Goal: Find specific page/section: Find specific page/section

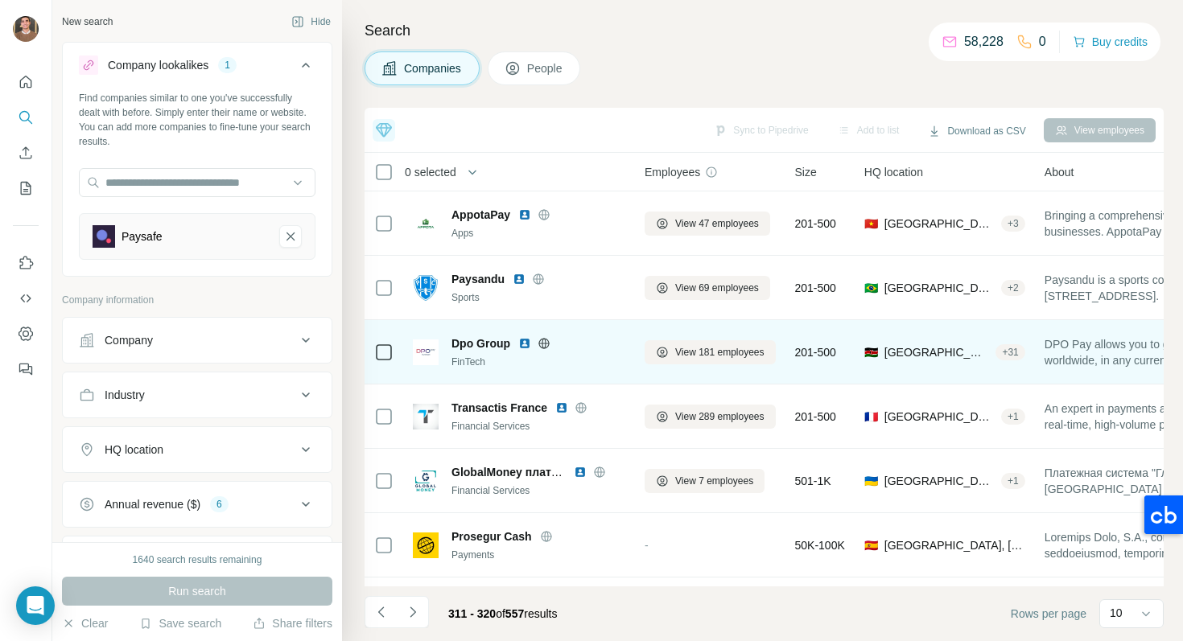
scroll to position [249, 0]
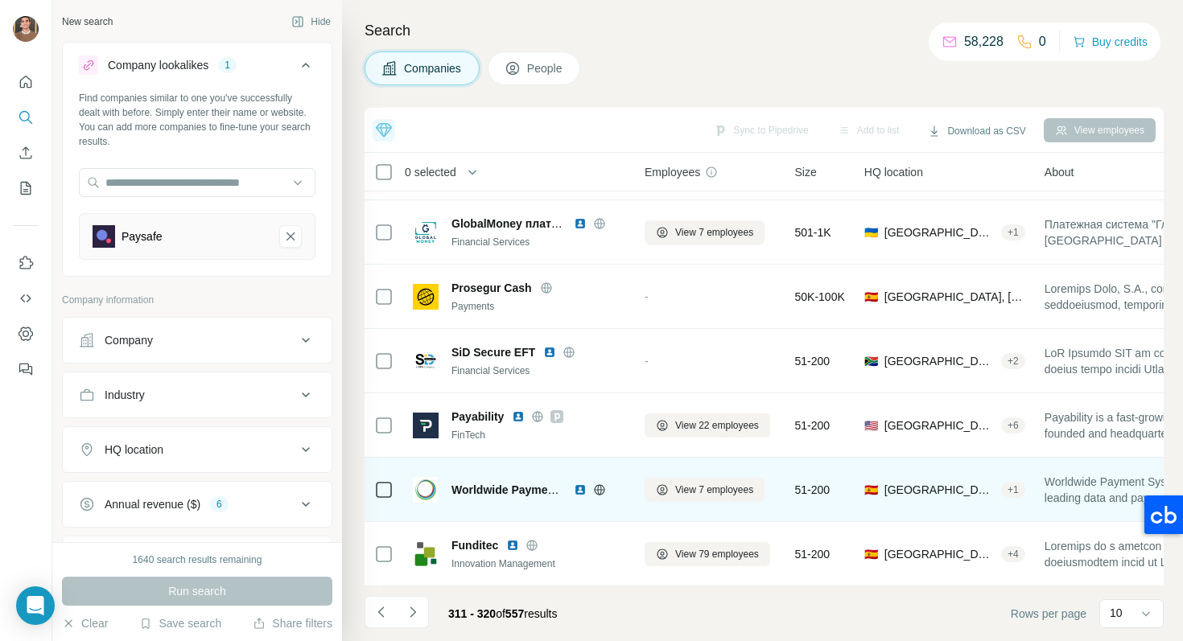
click at [579, 494] on img at bounding box center [580, 489] width 13 height 13
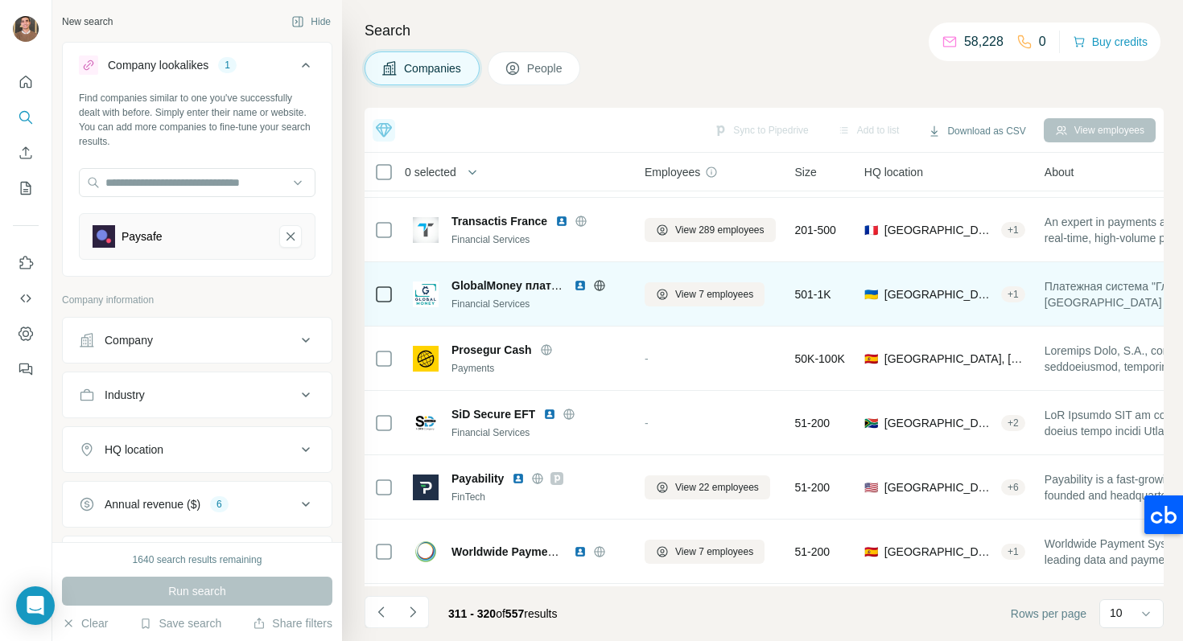
scroll to position [68, 0]
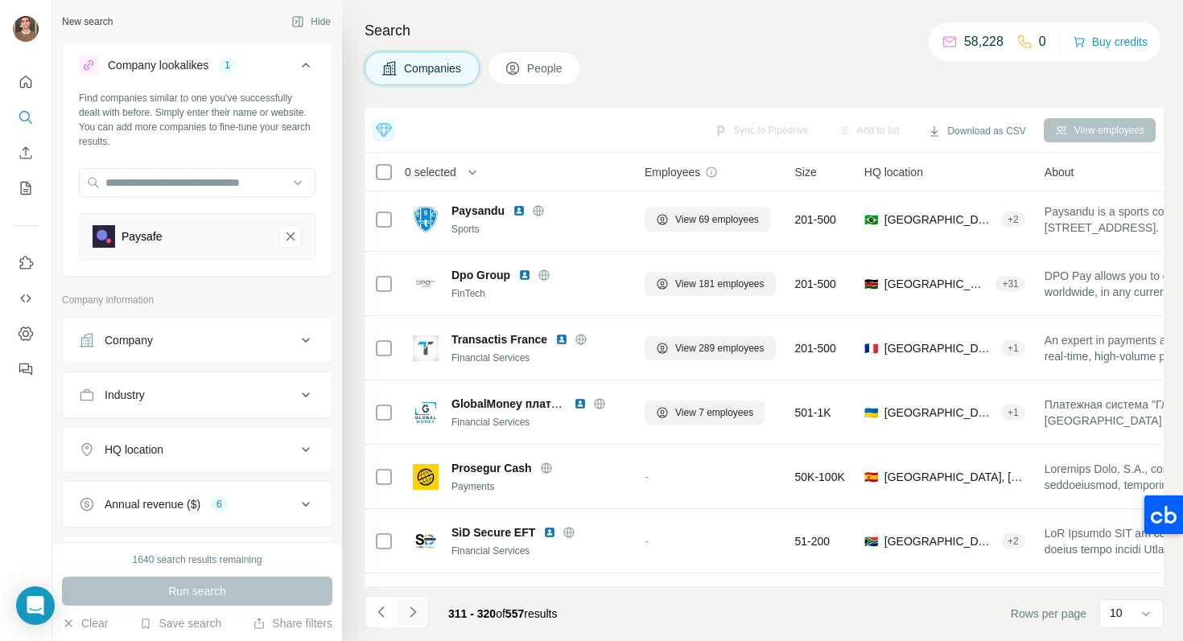
click at [417, 611] on icon "Navigate to next page" at bounding box center [413, 612] width 16 height 16
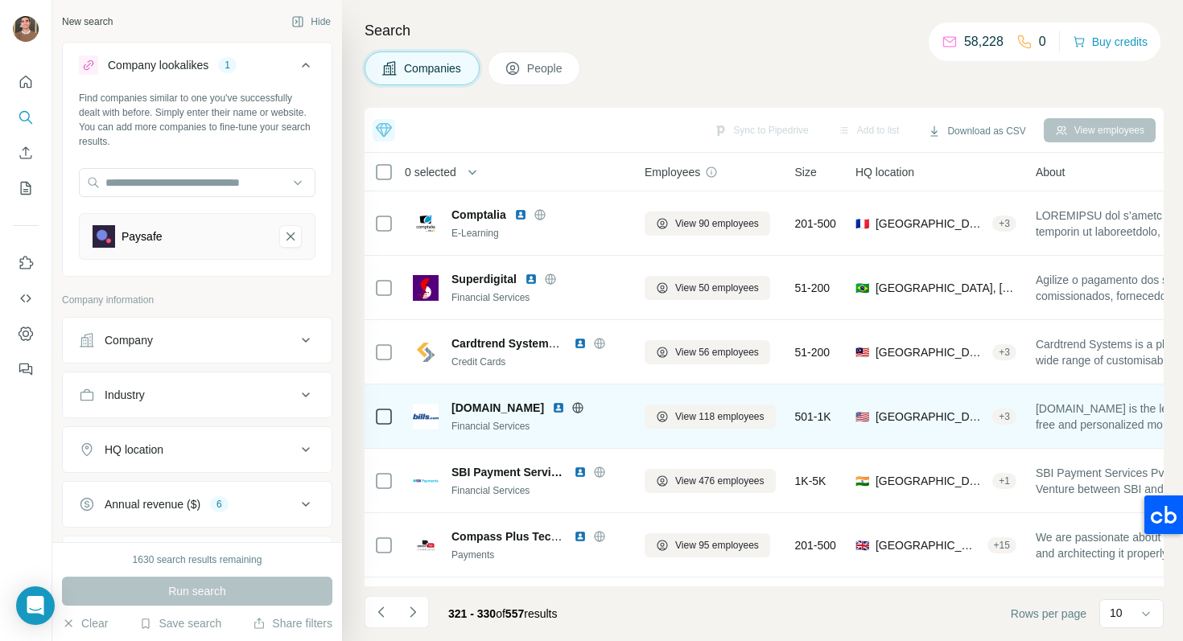
scroll to position [249, 0]
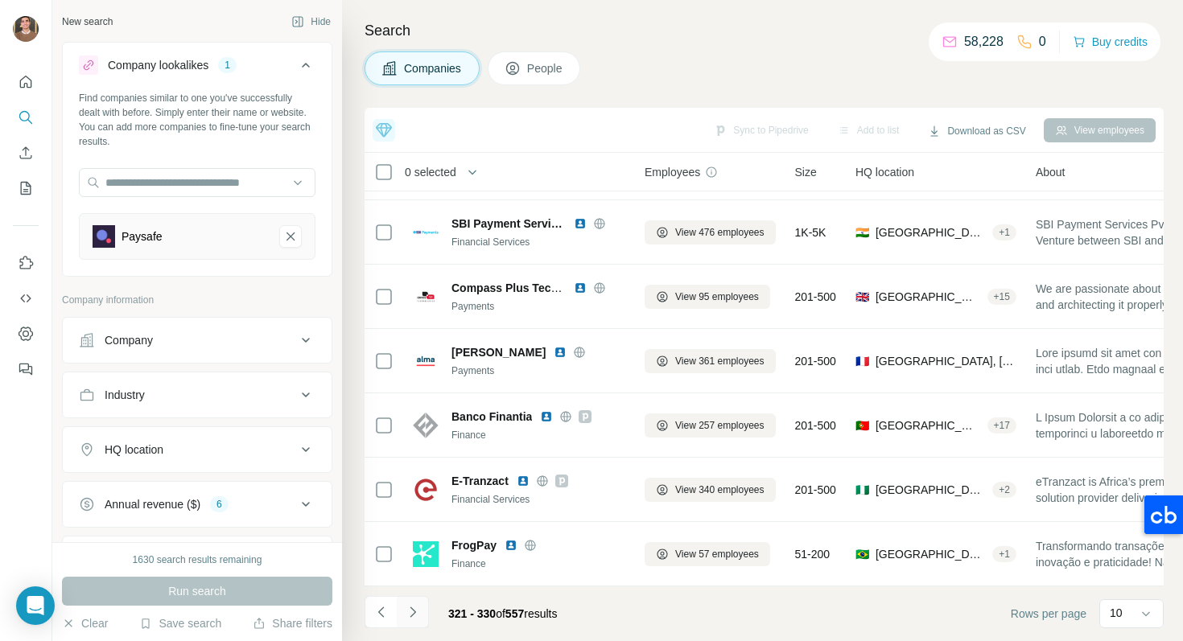
click at [416, 622] on button "Navigate to next page" at bounding box center [413, 612] width 32 height 32
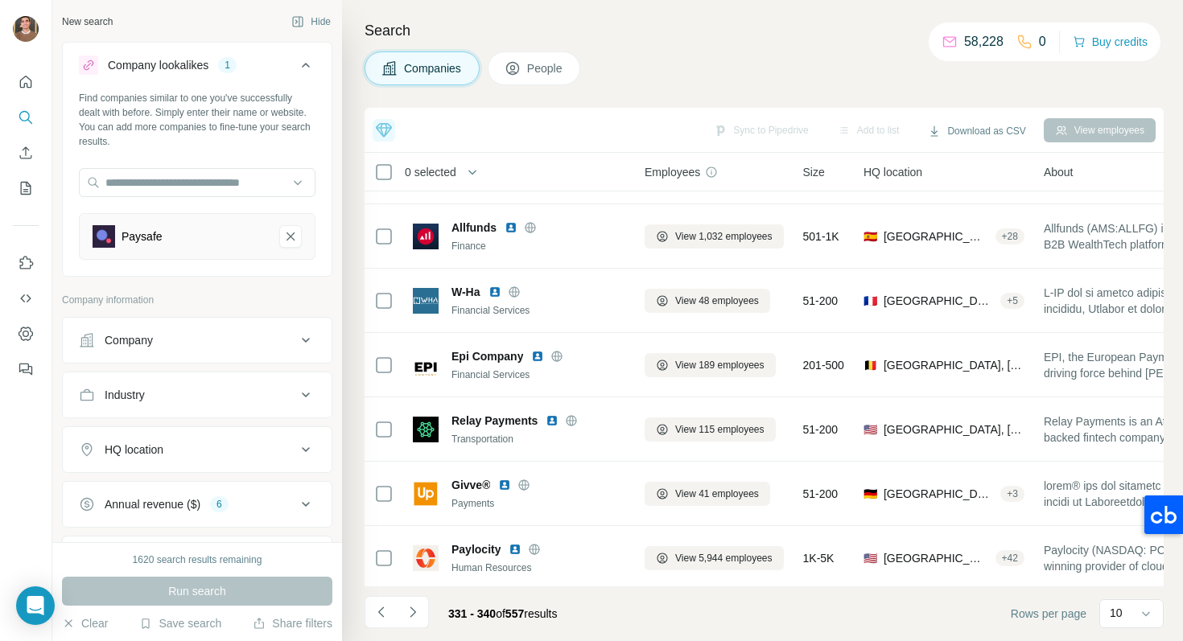
scroll to position [248, 0]
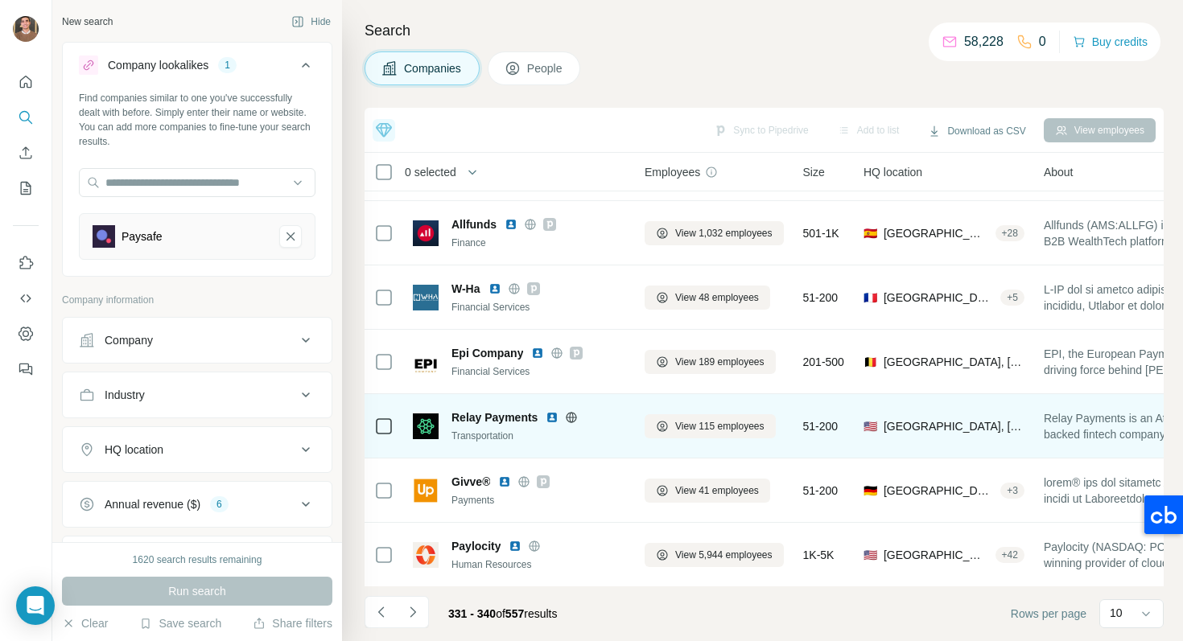
click at [557, 412] on img at bounding box center [551, 417] width 13 height 13
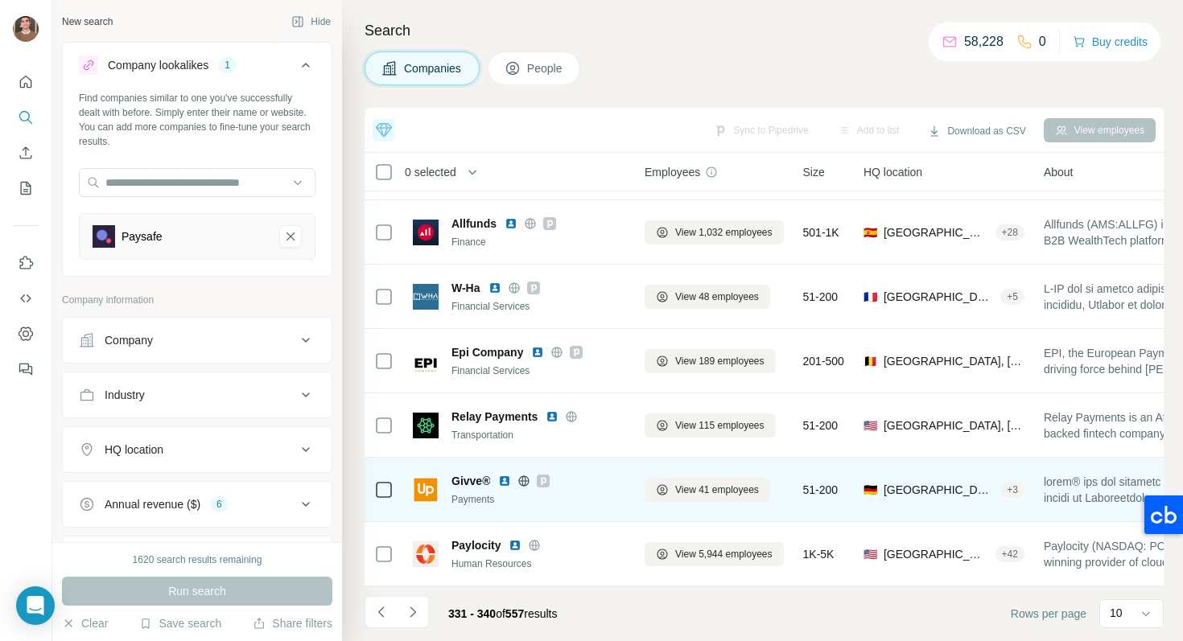
click at [505, 479] on img at bounding box center [504, 481] width 13 height 13
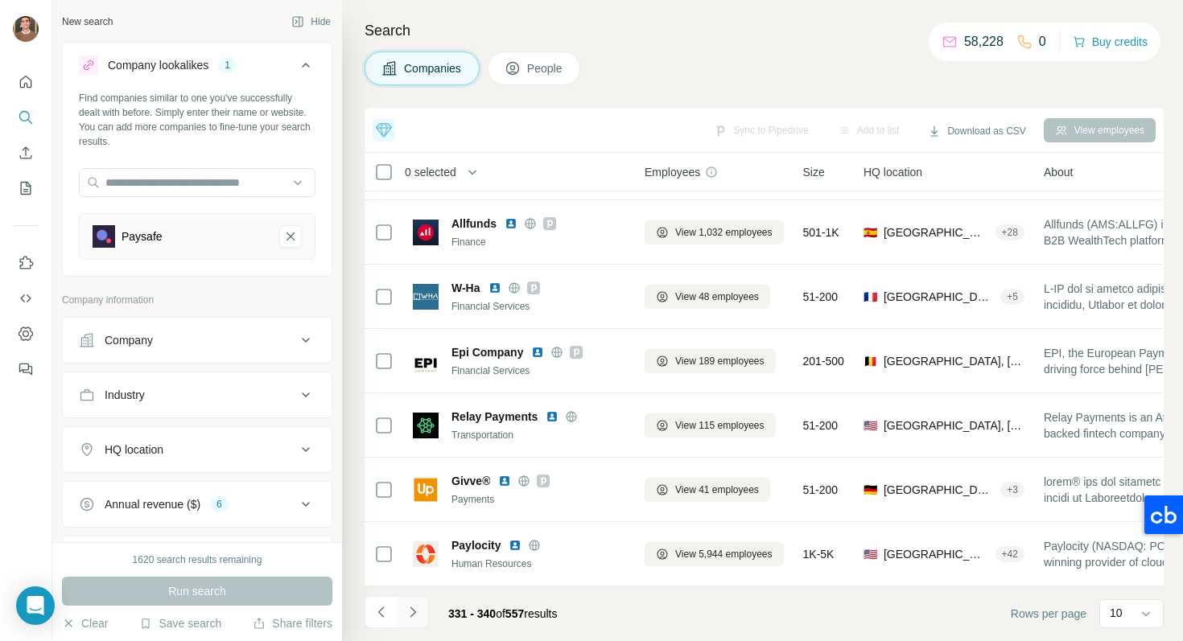
click at [407, 615] on icon "Navigate to next page" at bounding box center [413, 612] width 16 height 16
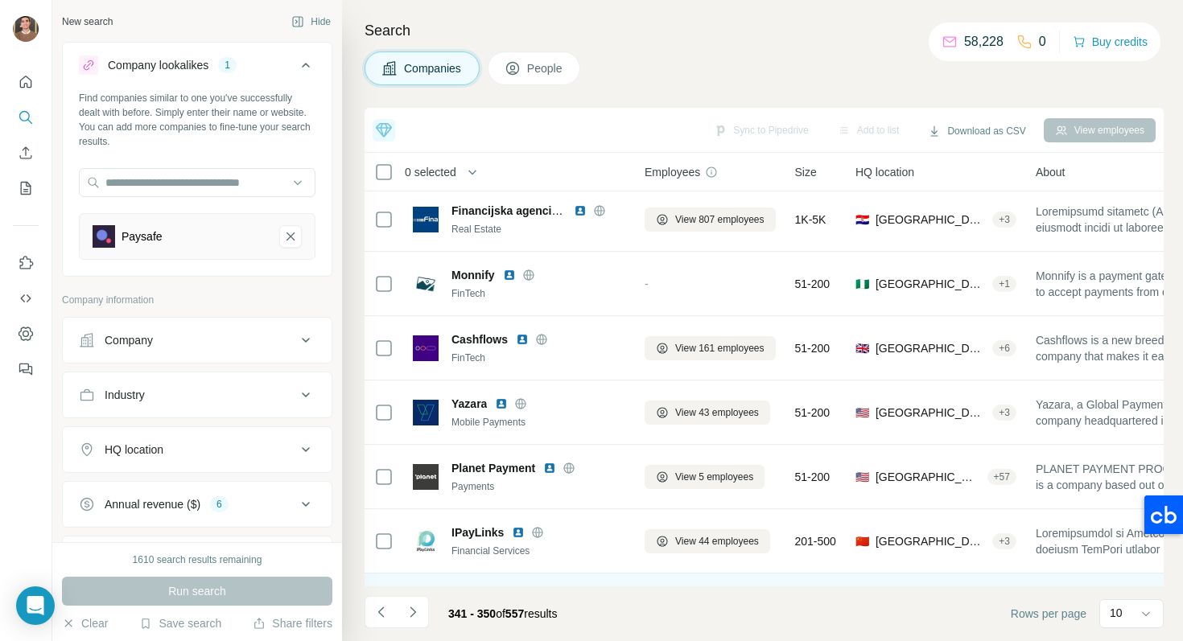
scroll to position [0, 0]
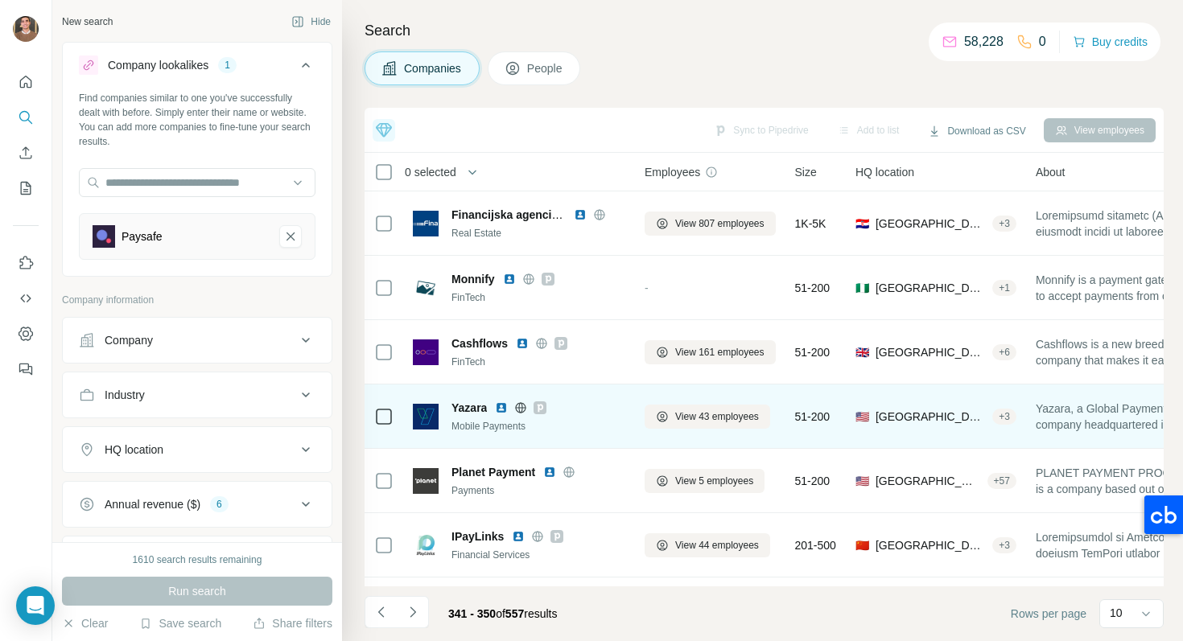
click at [500, 408] on img at bounding box center [501, 407] width 13 height 13
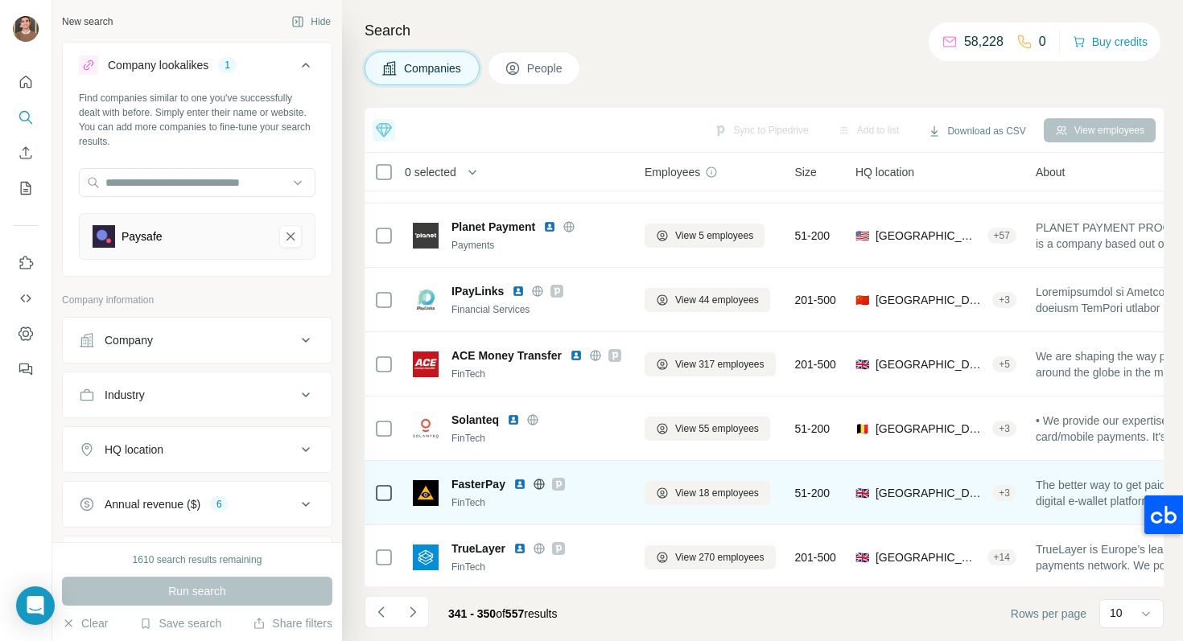
scroll to position [249, 0]
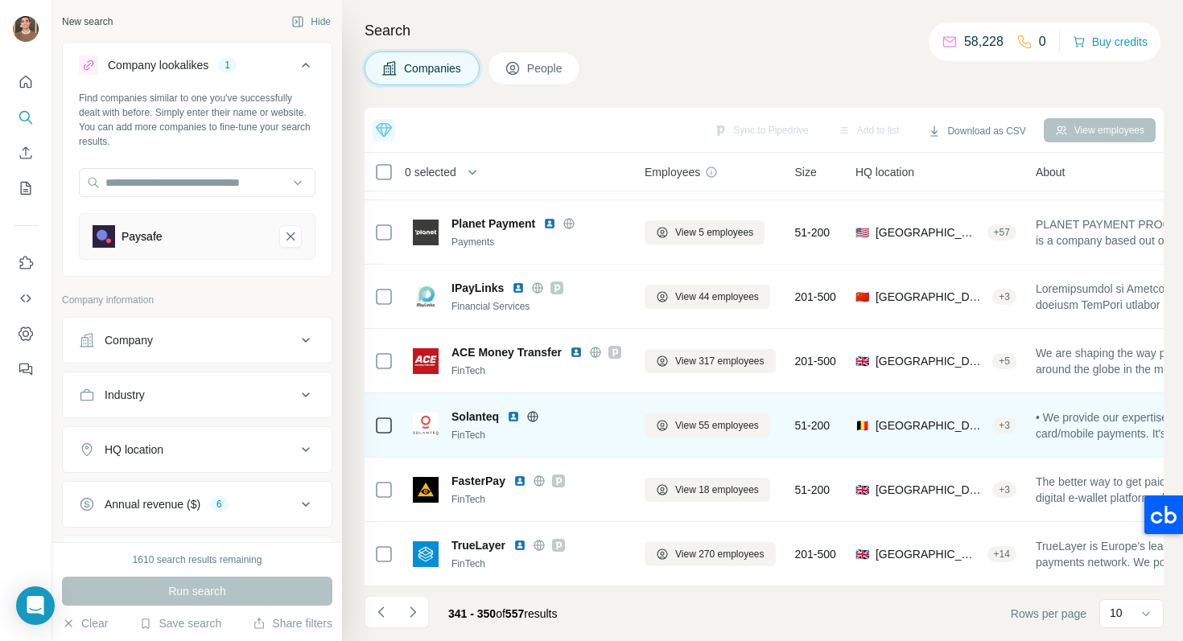
click at [508, 417] on img at bounding box center [513, 416] width 13 height 13
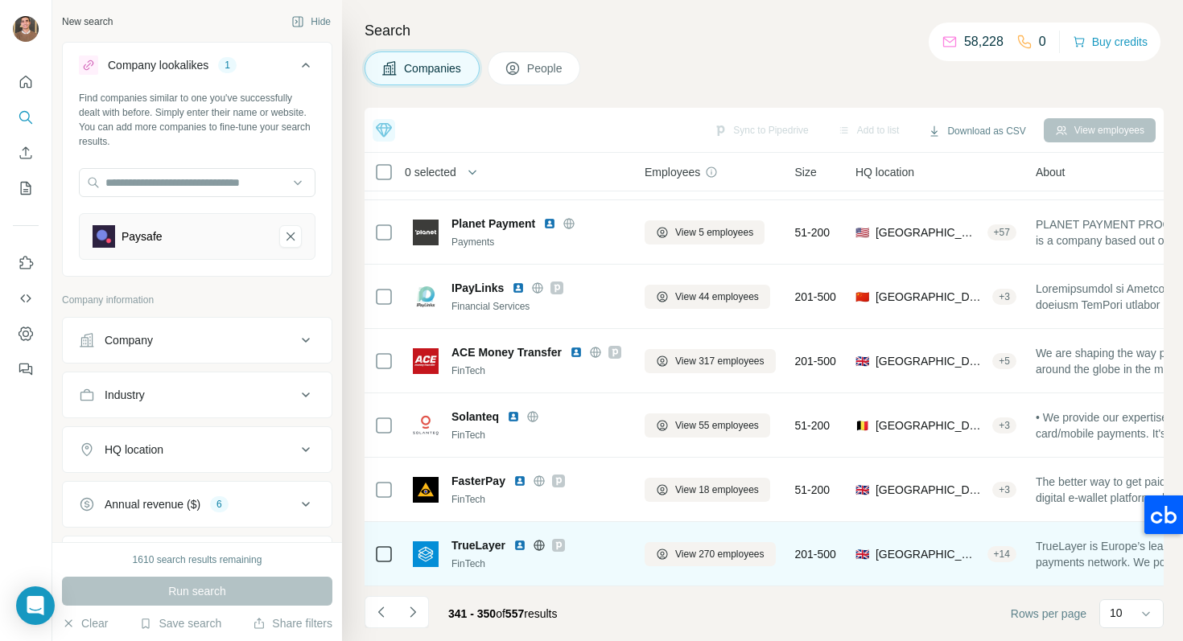
click at [523, 547] on img at bounding box center [519, 545] width 13 height 13
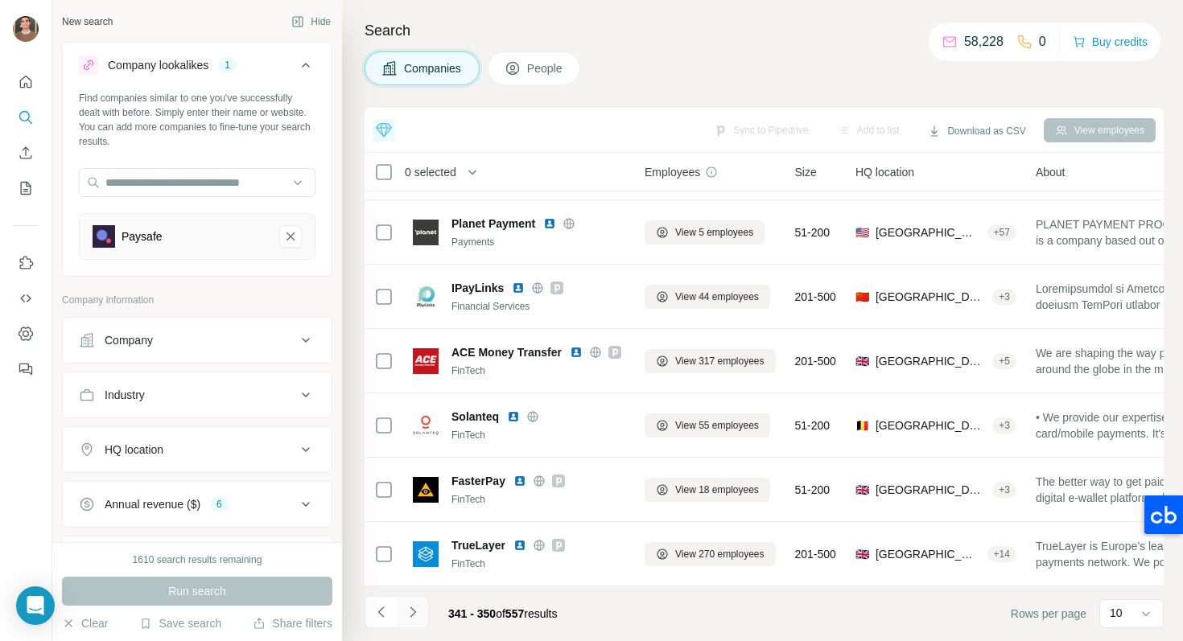
click at [415, 623] on button "Navigate to next page" at bounding box center [413, 612] width 32 height 32
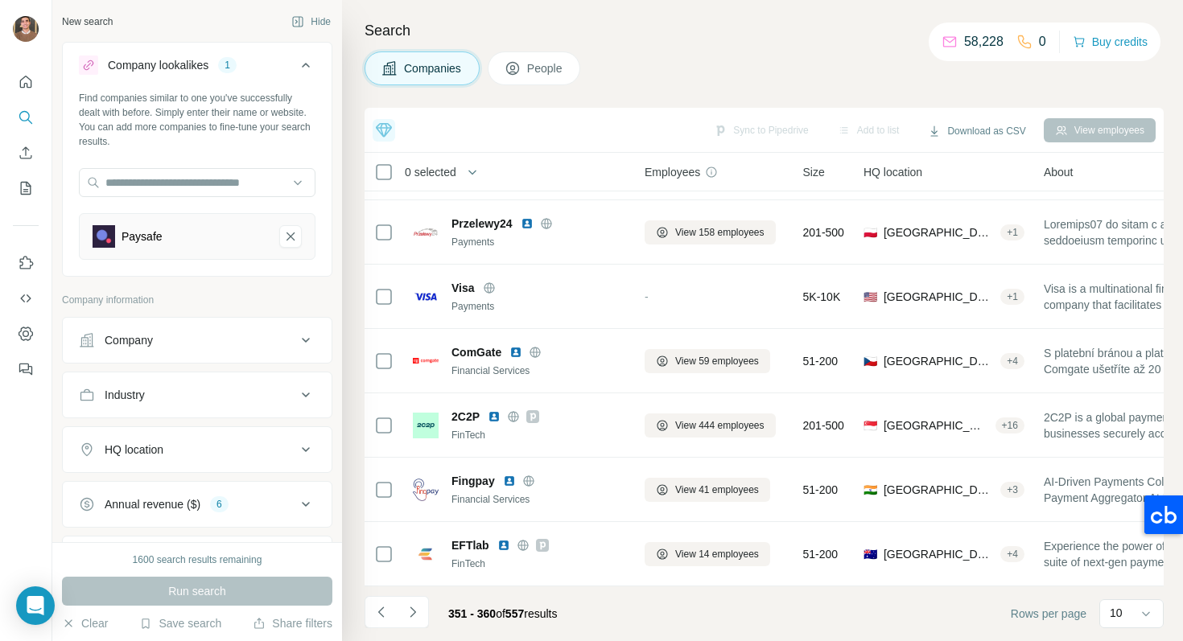
click at [417, 631] on li at bounding box center [413, 613] width 32 height 35
click at [415, 613] on icon "Navigate to next page" at bounding box center [413, 612] width 16 height 16
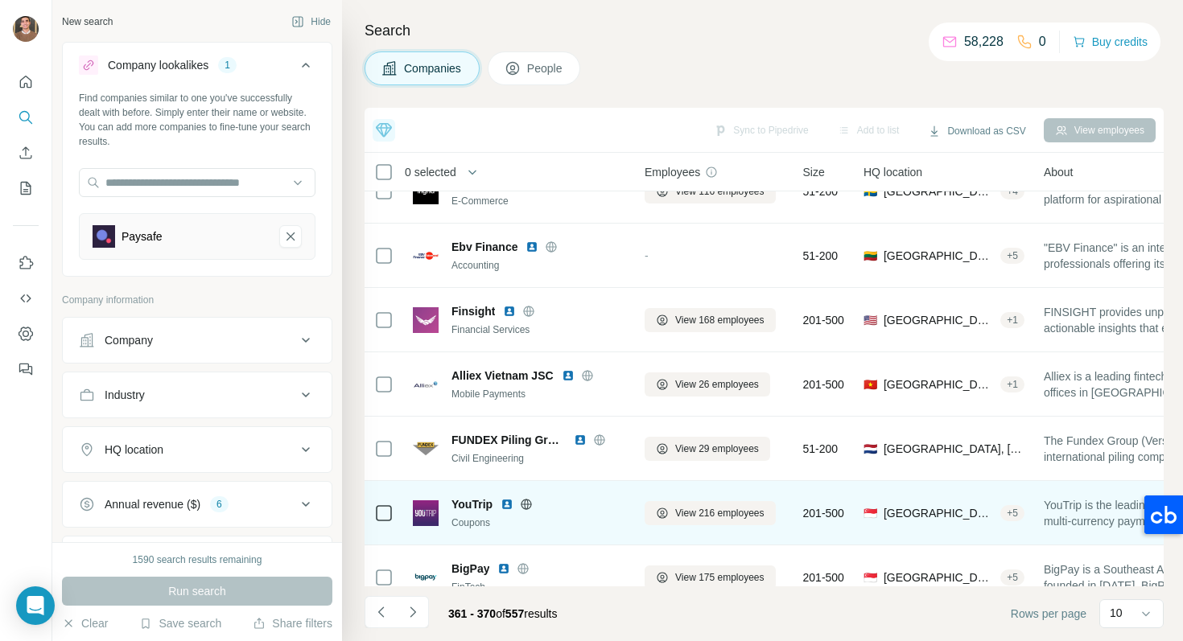
scroll to position [0, 0]
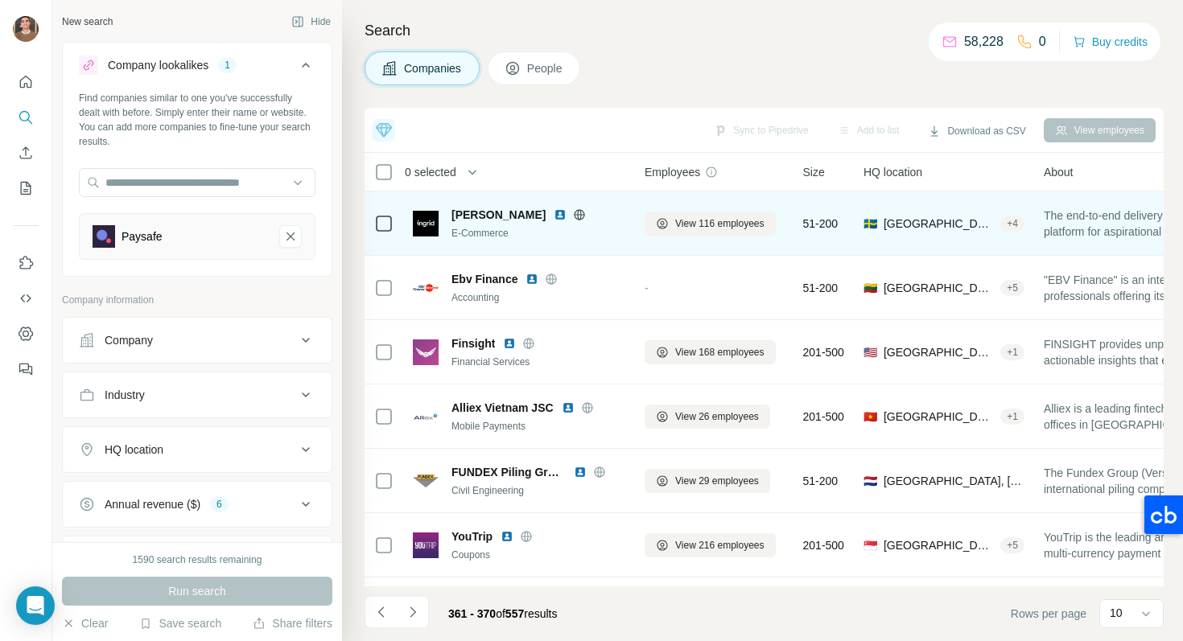
click at [486, 215] on div "[PERSON_NAME]" at bounding box center [538, 215] width 174 height 16
click at [553, 215] on img at bounding box center [559, 214] width 13 height 13
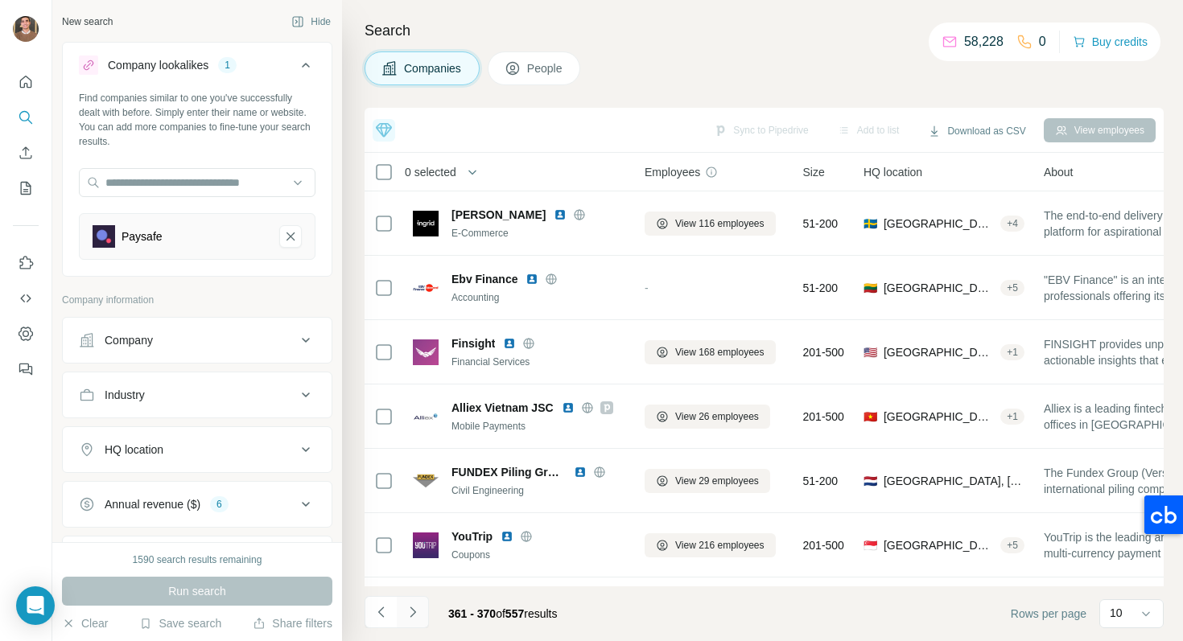
click at [413, 616] on icon "Navigate to next page" at bounding box center [413, 612] width 16 height 16
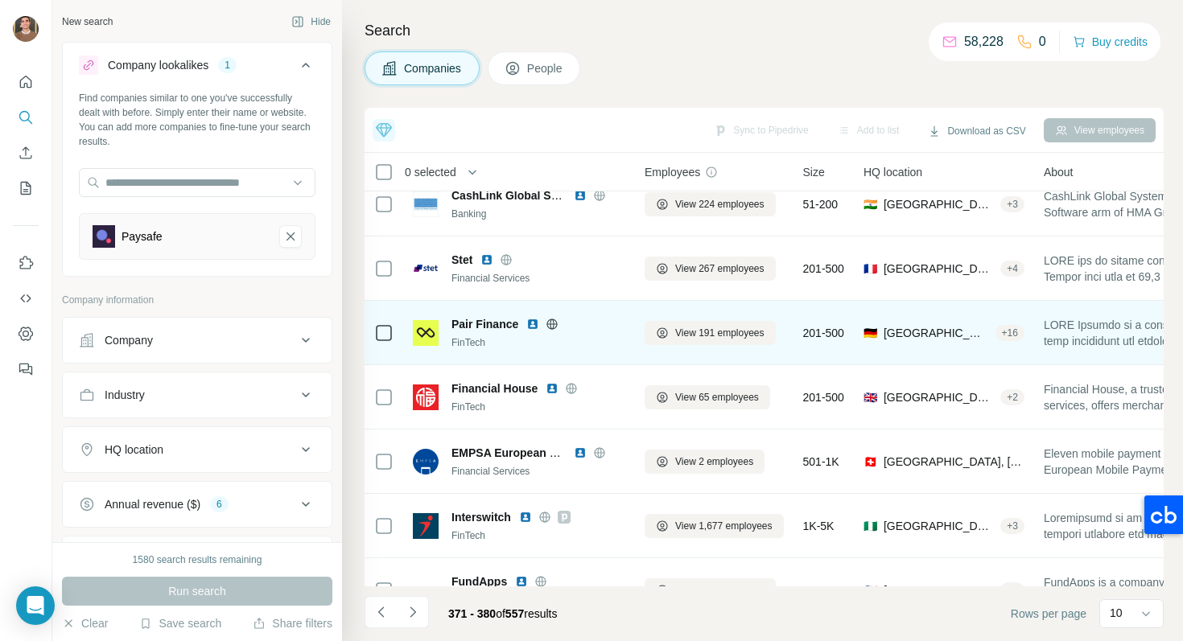
scroll to position [86, 0]
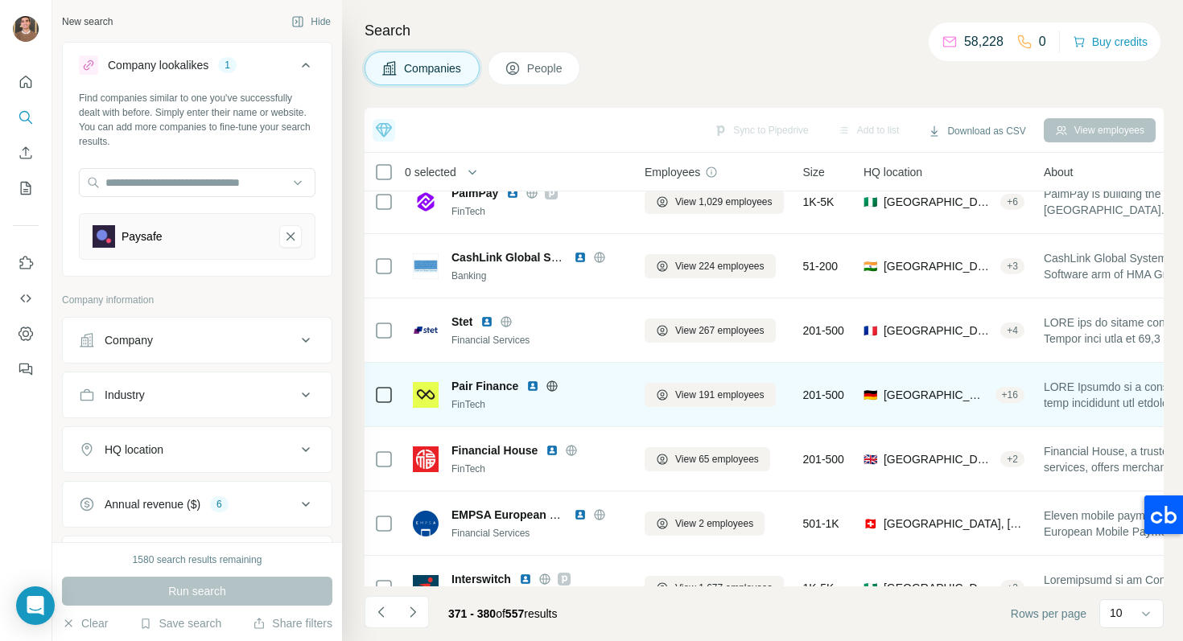
click at [533, 388] on img at bounding box center [532, 386] width 13 height 13
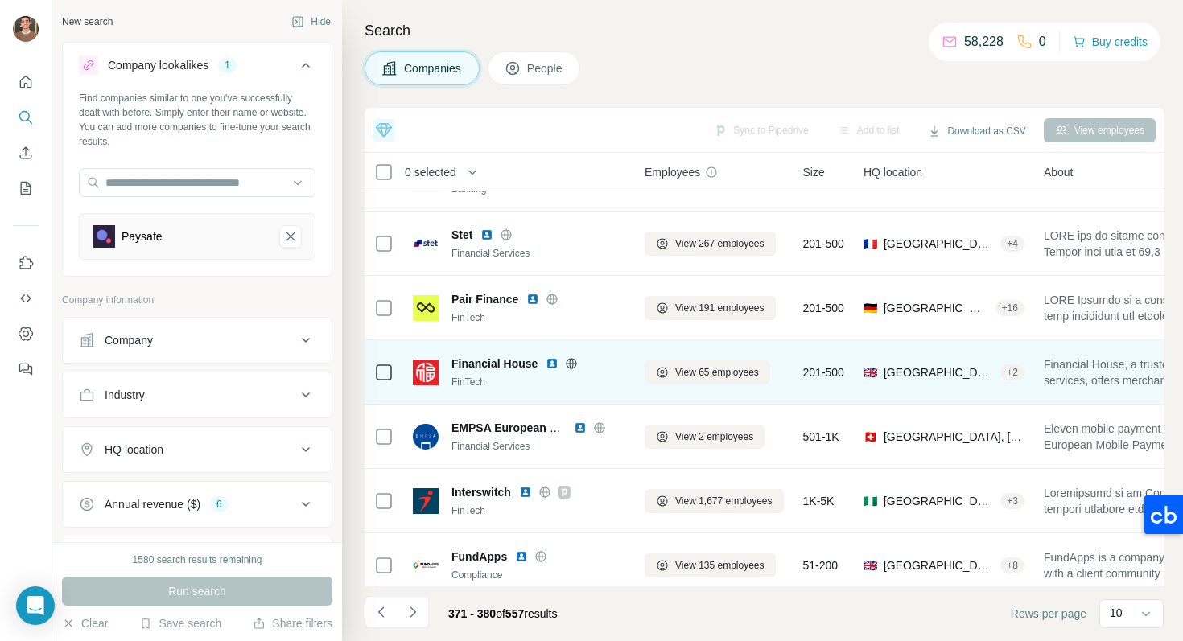
scroll to position [249, 0]
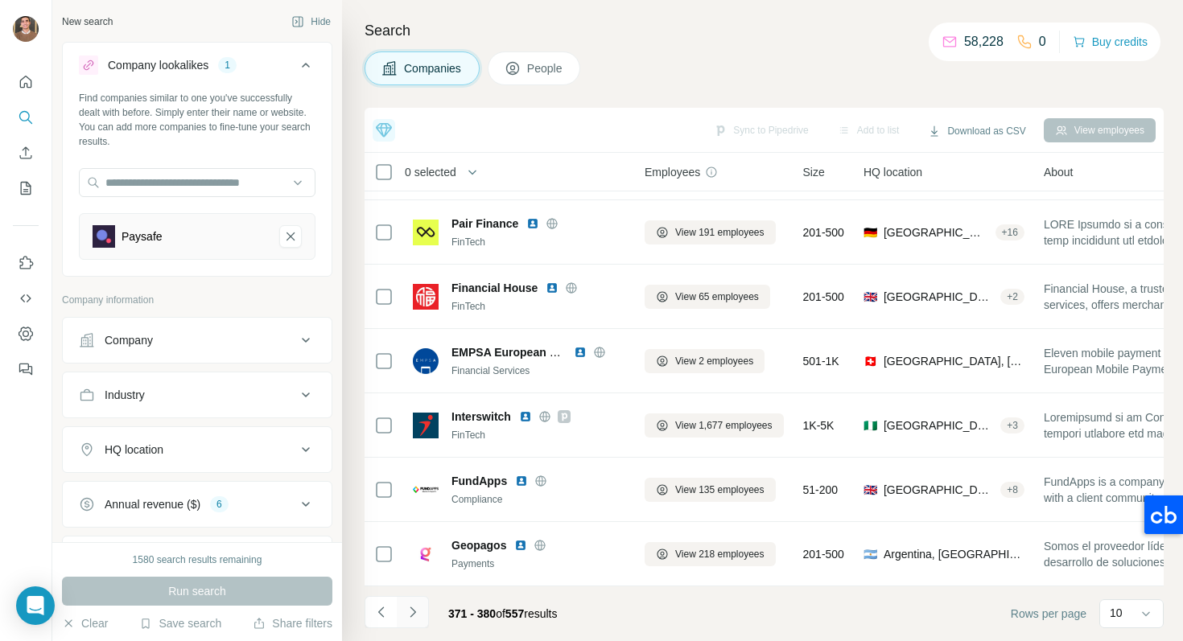
click at [420, 623] on button "Navigate to next page" at bounding box center [413, 612] width 32 height 32
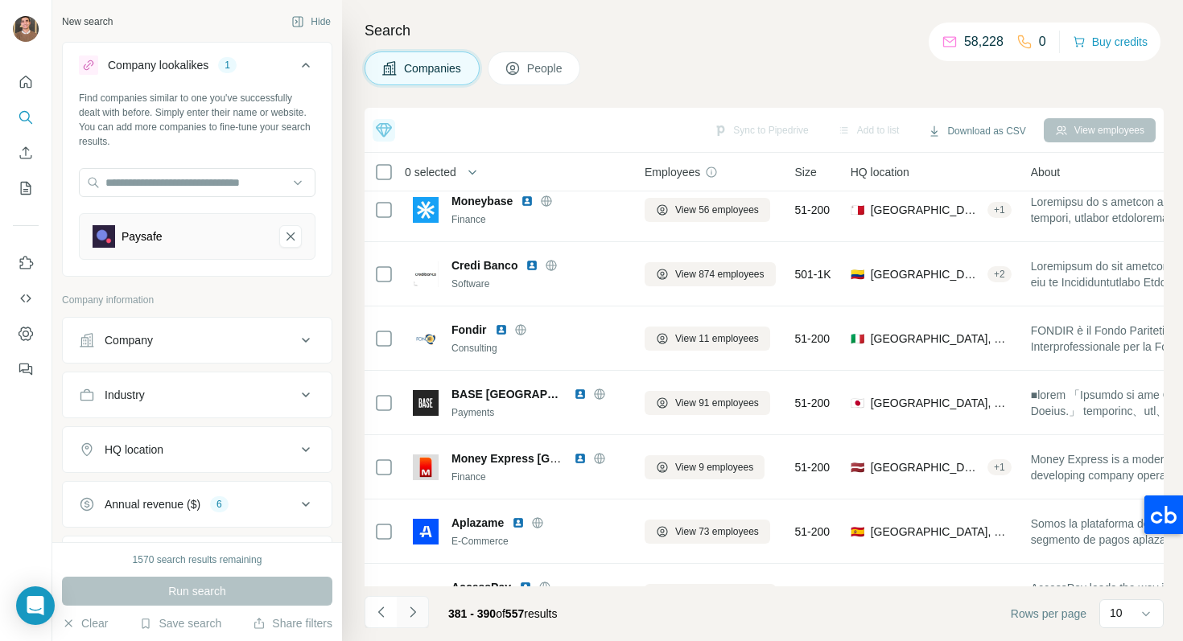
scroll to position [0, 0]
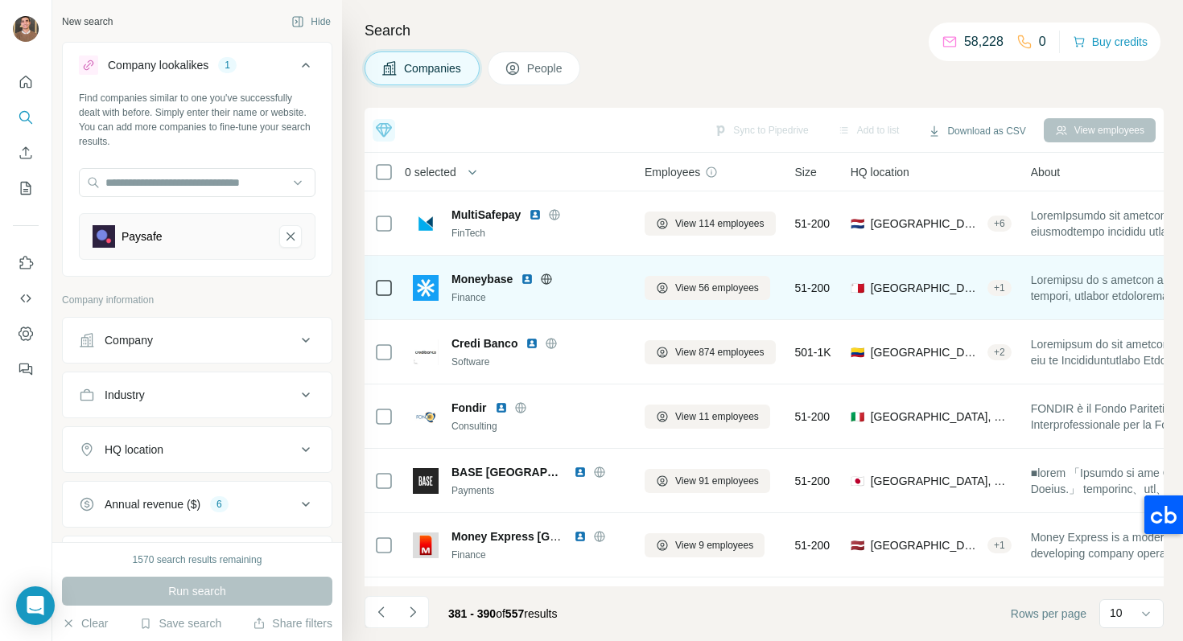
click at [533, 282] on img at bounding box center [526, 279] width 13 height 13
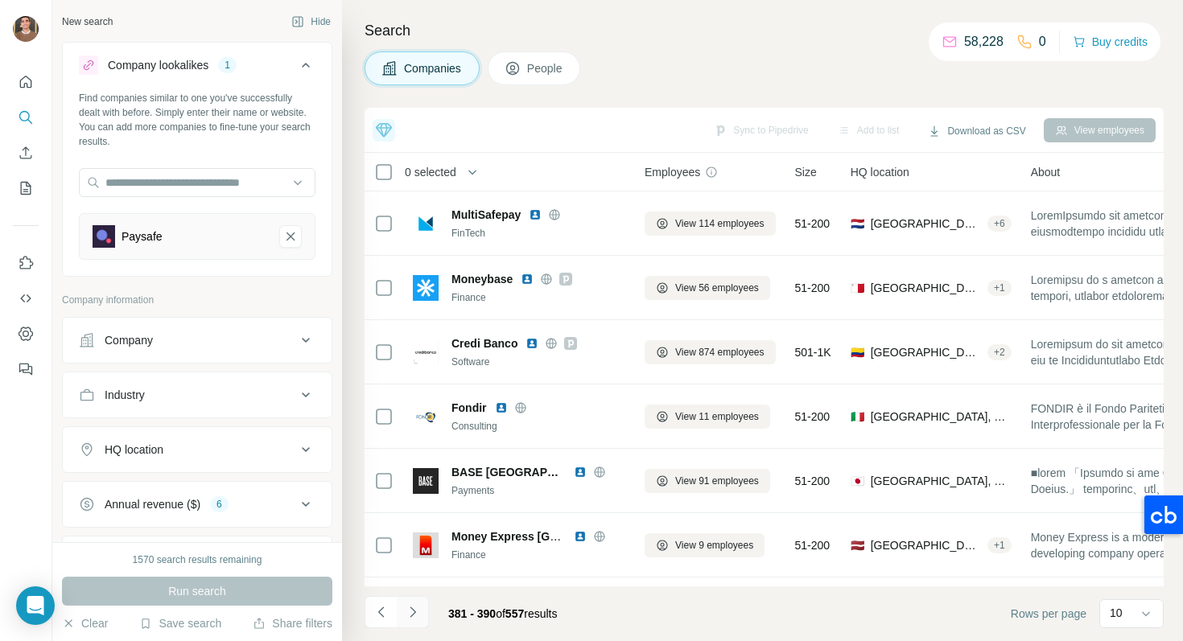
click at [412, 609] on icon "Navigate to next page" at bounding box center [412, 612] width 6 height 10
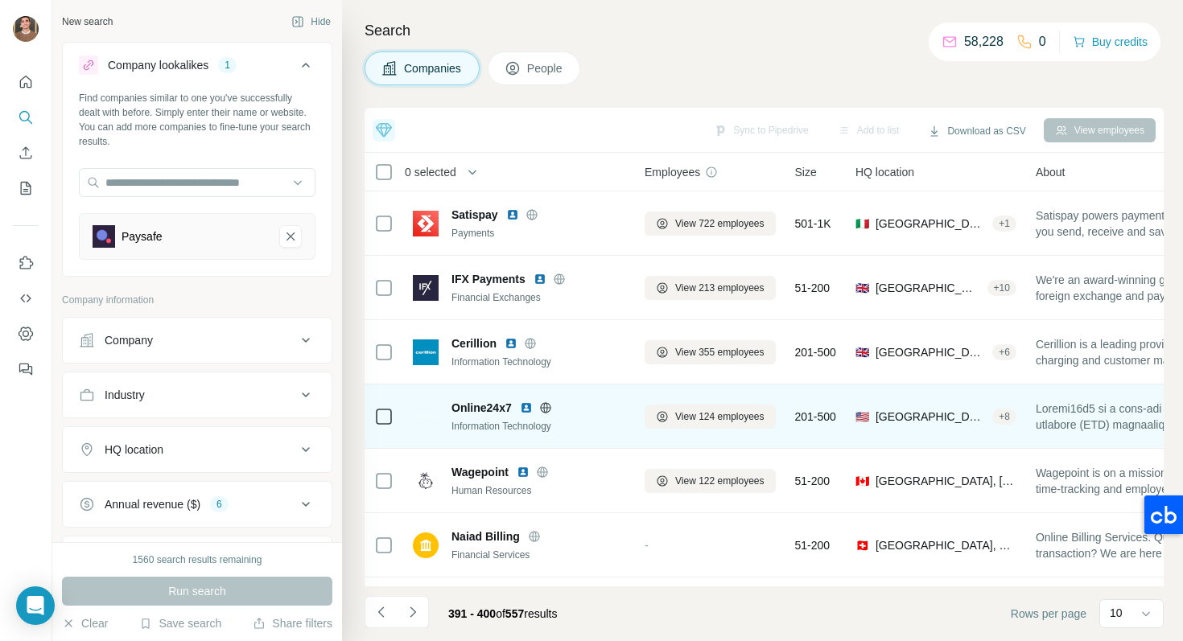
scroll to position [249, 0]
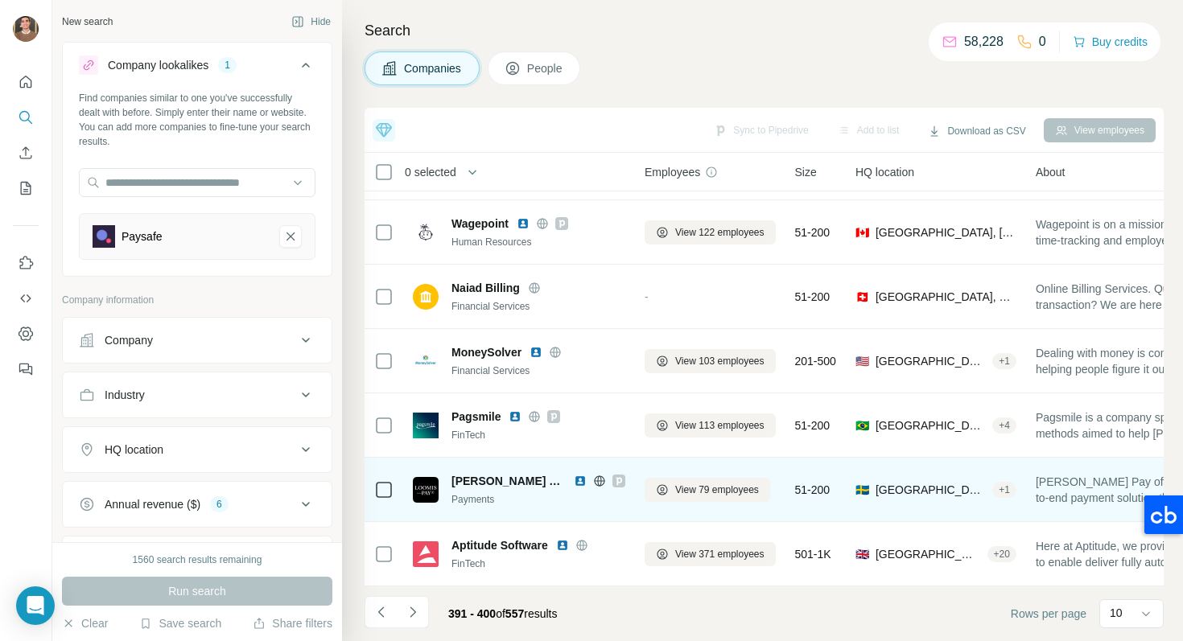
click at [574, 479] on img at bounding box center [580, 481] width 13 height 13
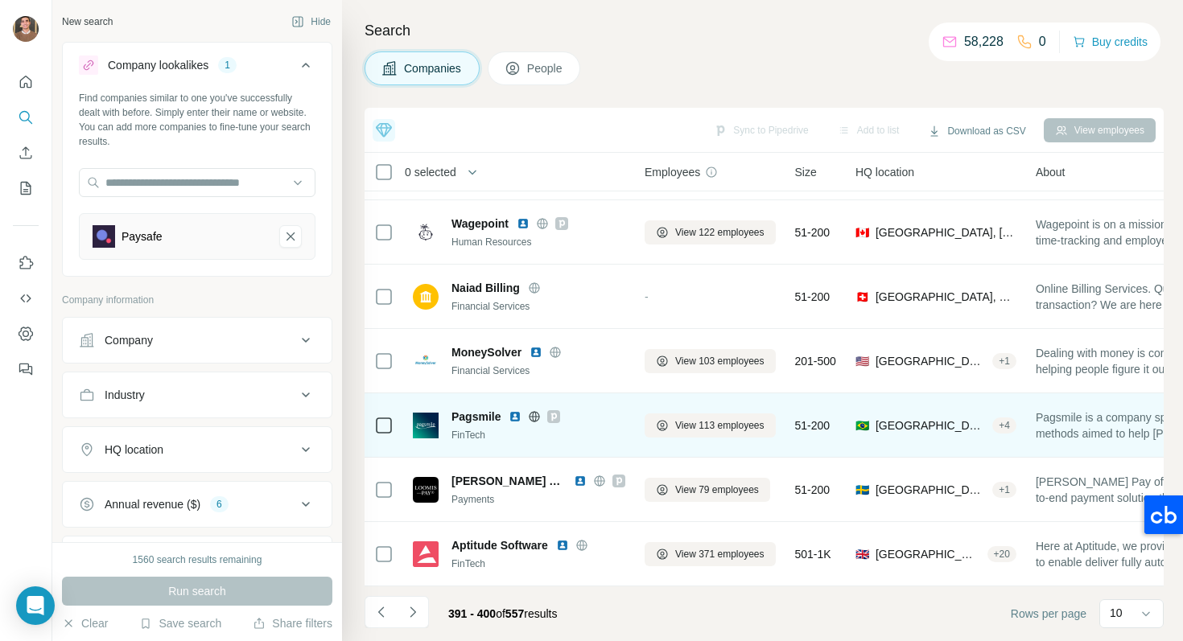
scroll to position [0, 0]
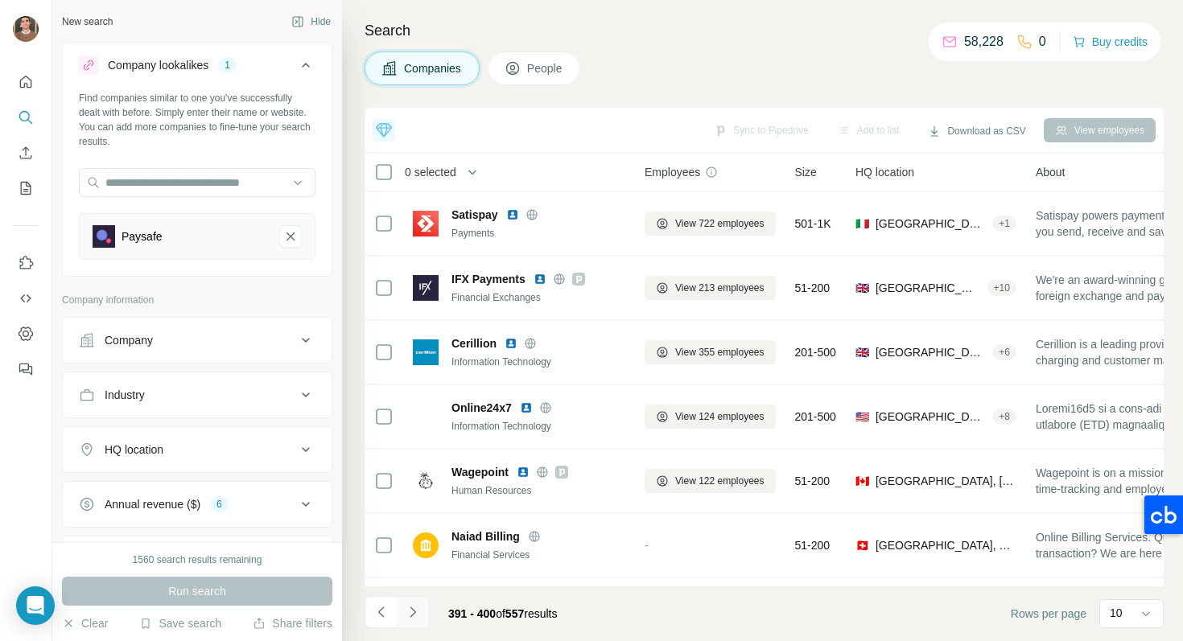
click at [420, 604] on icon "Navigate to next page" at bounding box center [413, 612] width 16 height 16
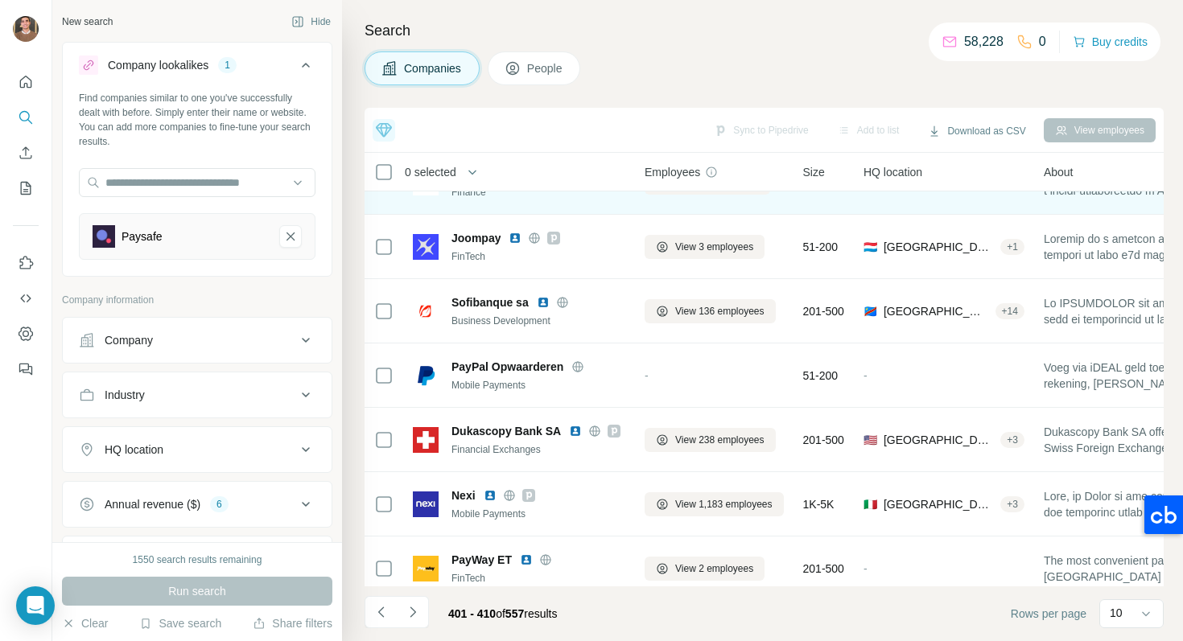
scroll to position [249, 0]
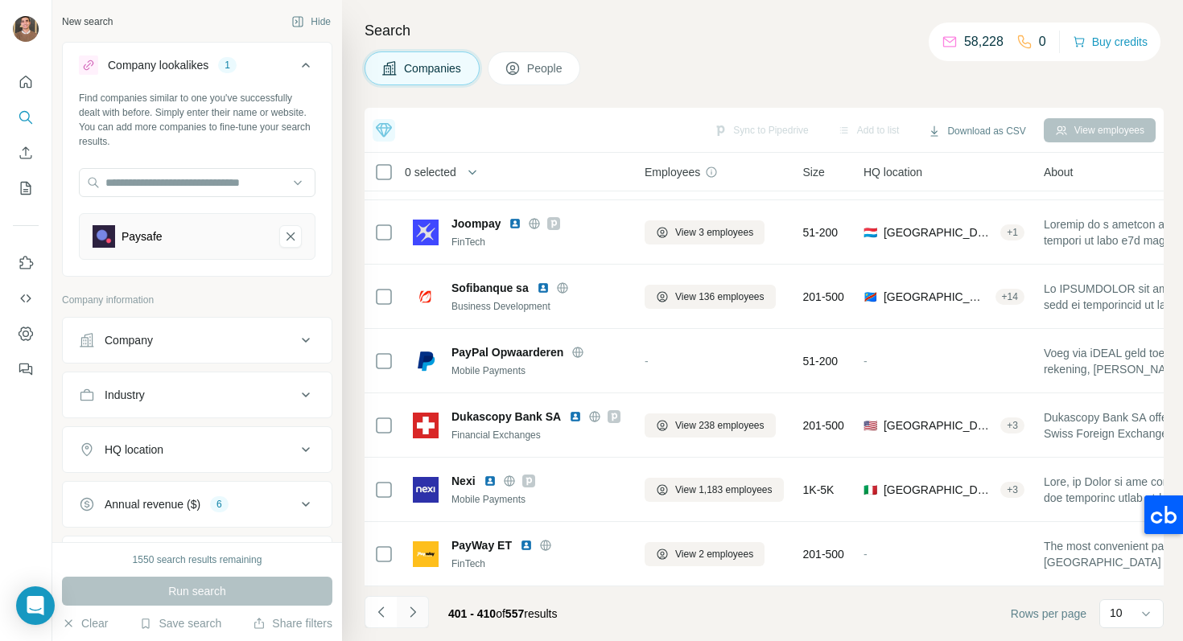
click at [417, 609] on icon "Navigate to next page" at bounding box center [413, 612] width 16 height 16
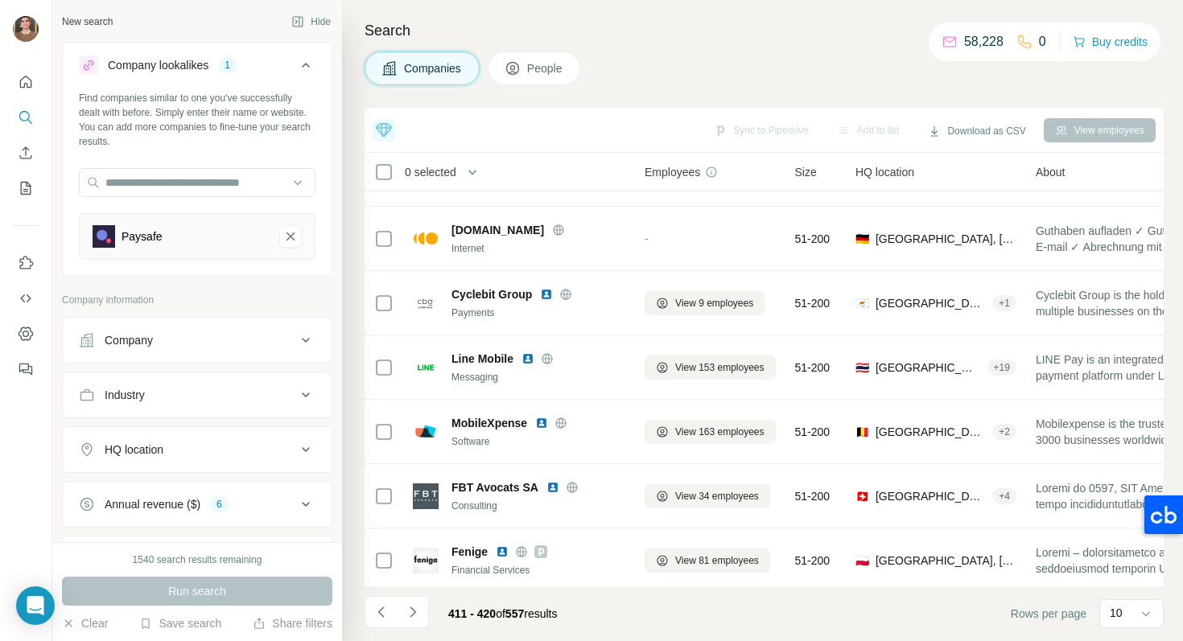
scroll to position [0, 0]
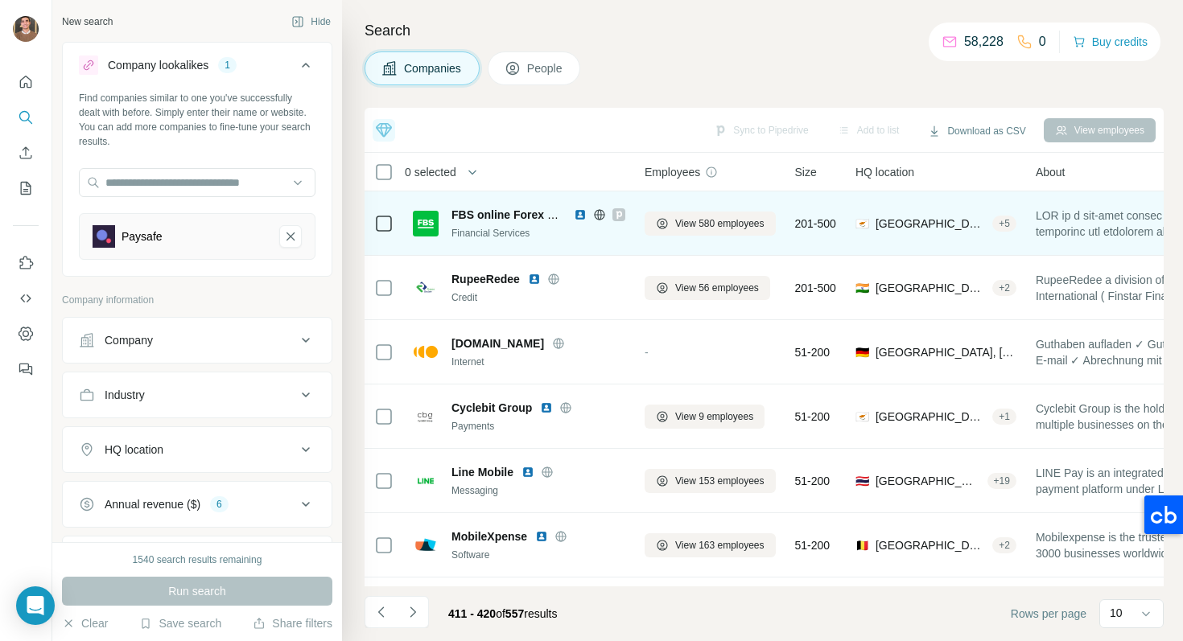
click at [578, 216] on img at bounding box center [580, 214] width 13 height 13
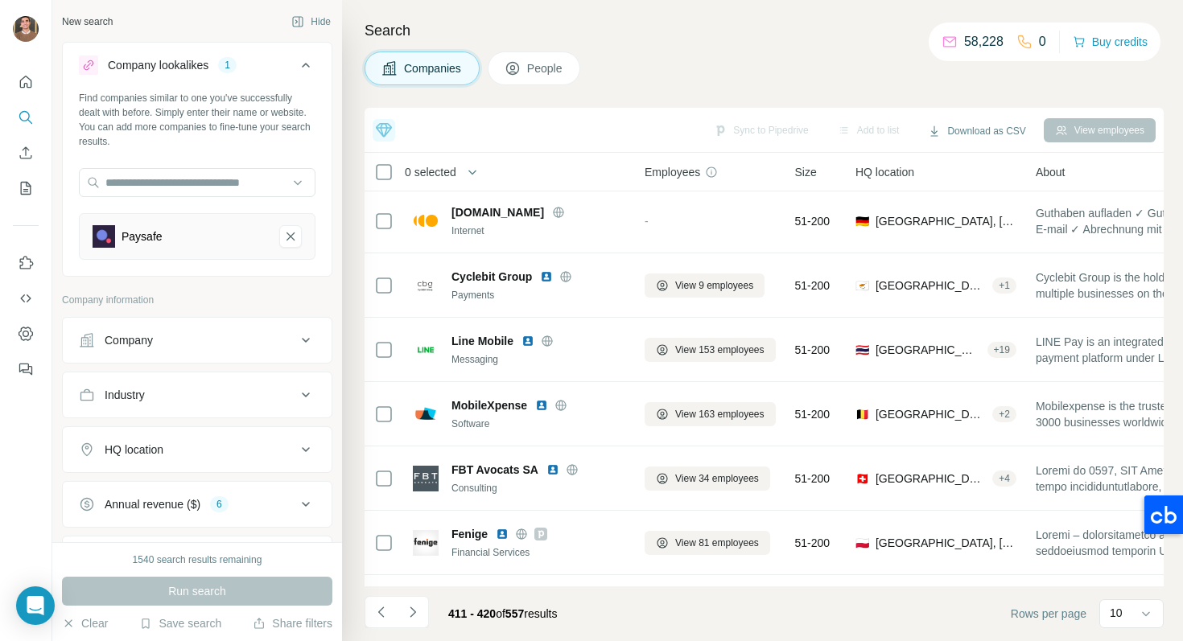
scroll to position [249, 0]
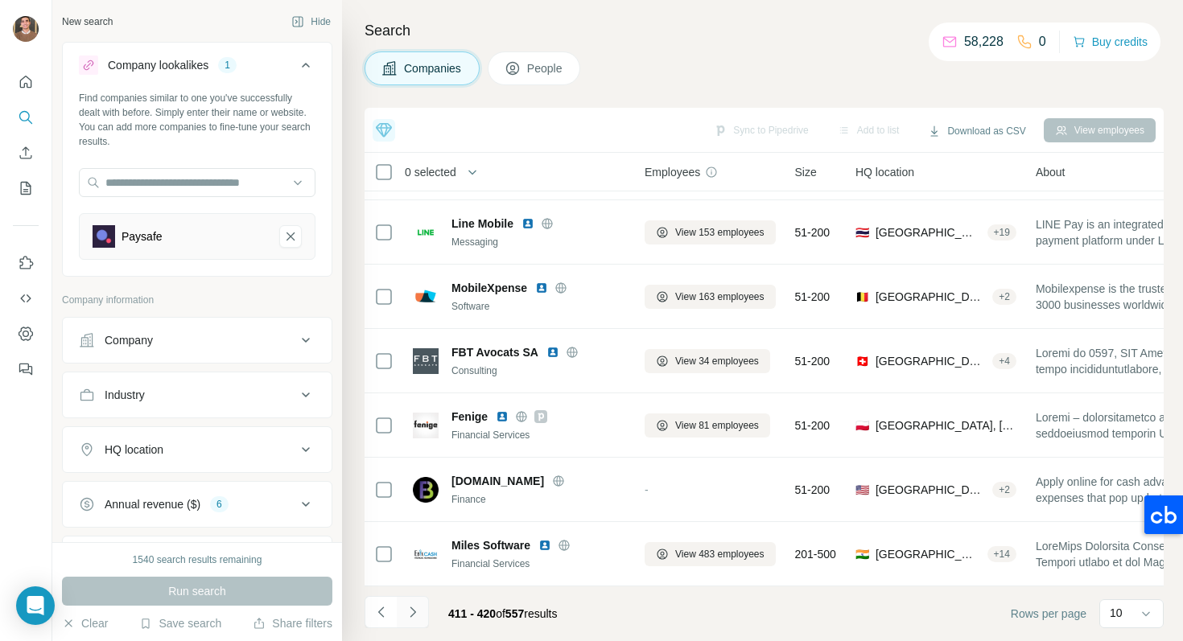
click at [413, 606] on icon "Navigate to next page" at bounding box center [413, 612] width 16 height 16
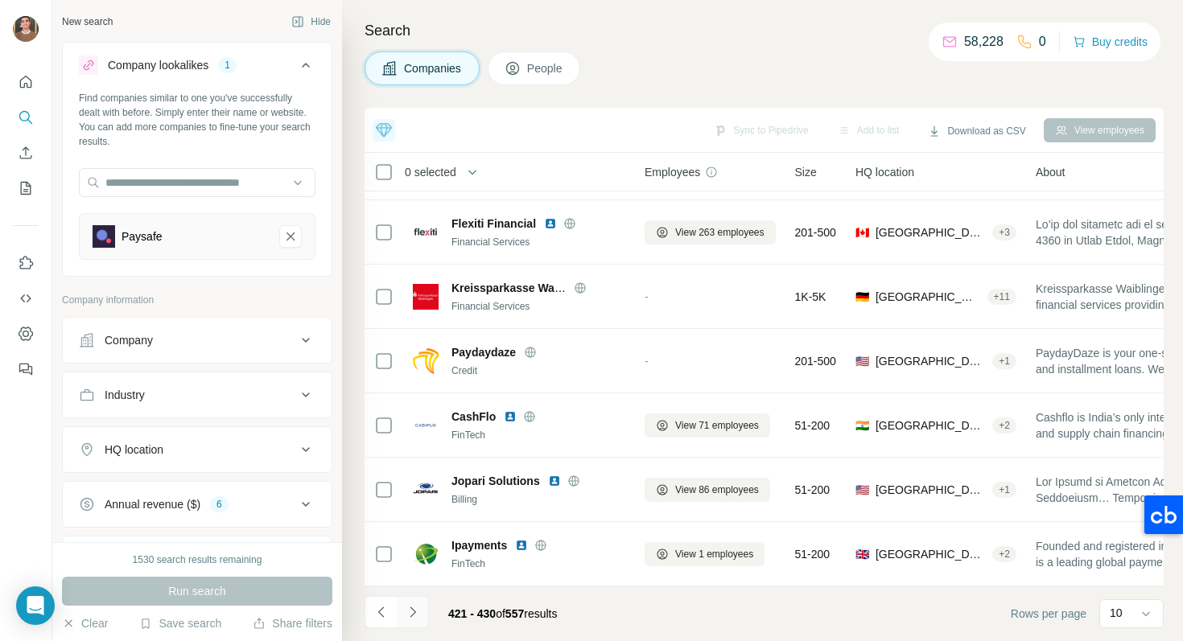
click at [410, 617] on icon "Navigate to next page" at bounding box center [413, 612] width 16 height 16
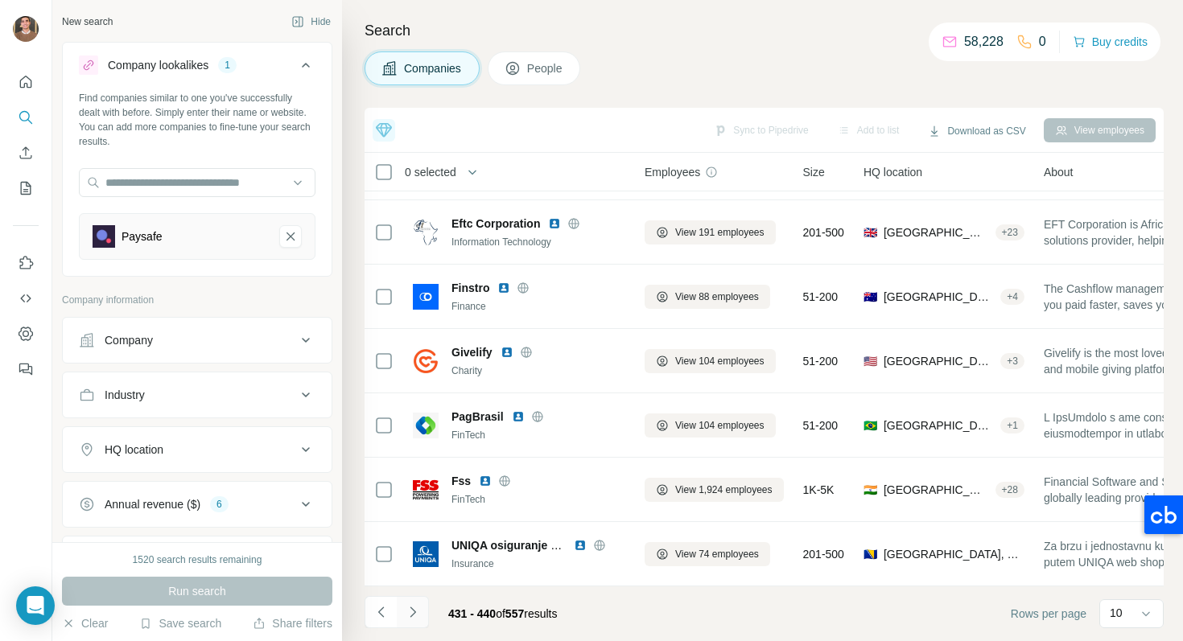
click at [422, 616] on button "Navigate to next page" at bounding box center [413, 612] width 32 height 32
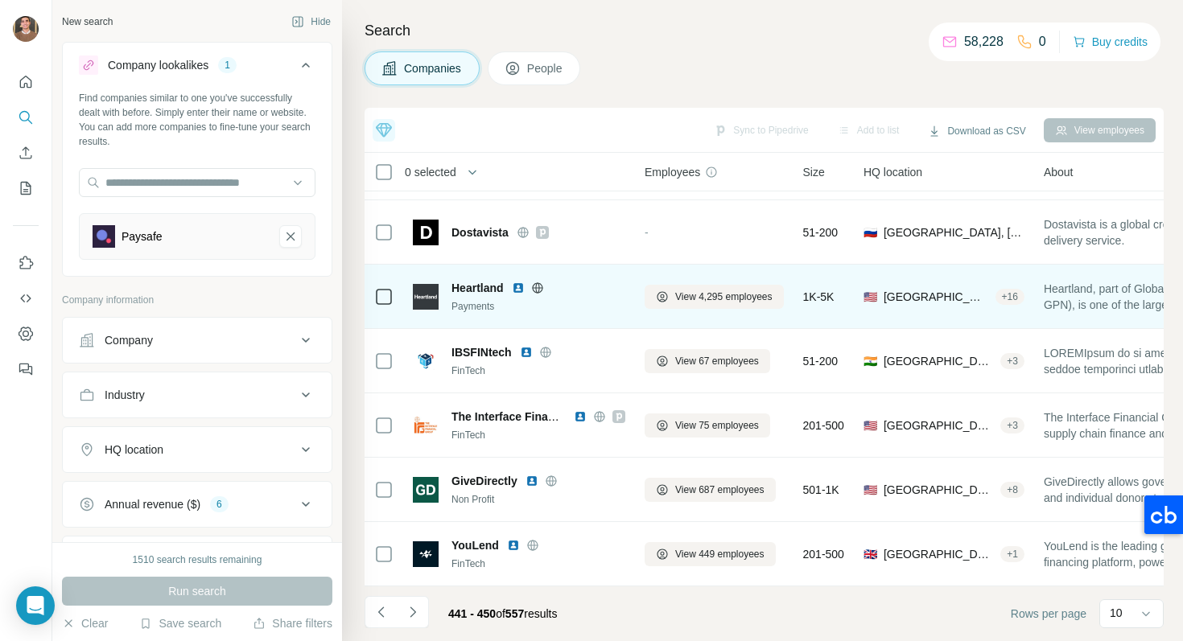
click at [520, 285] on img at bounding box center [518, 288] width 13 height 13
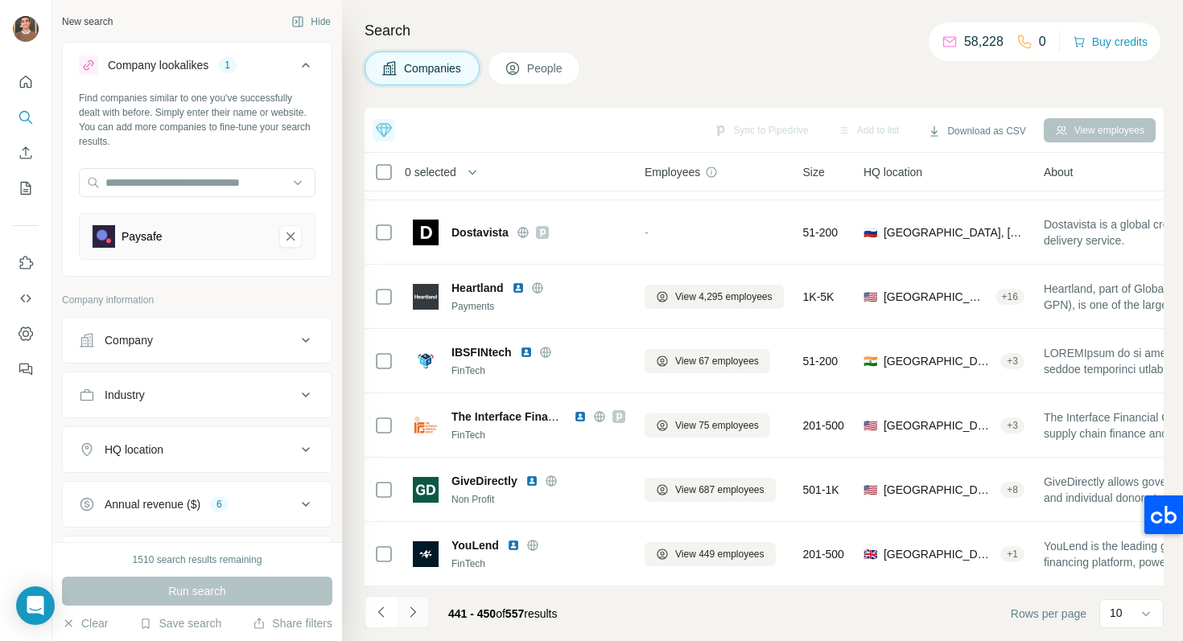
click at [411, 611] on icon "Navigate to next page" at bounding box center [413, 612] width 16 height 16
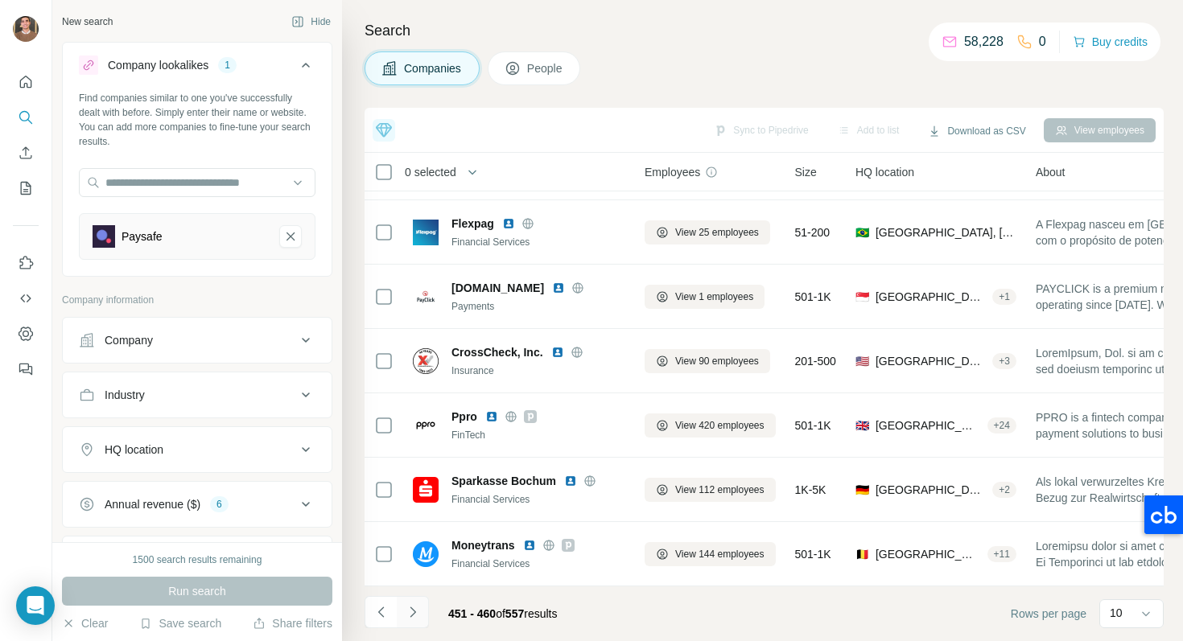
click at [422, 618] on button "Navigate to next page" at bounding box center [413, 612] width 32 height 32
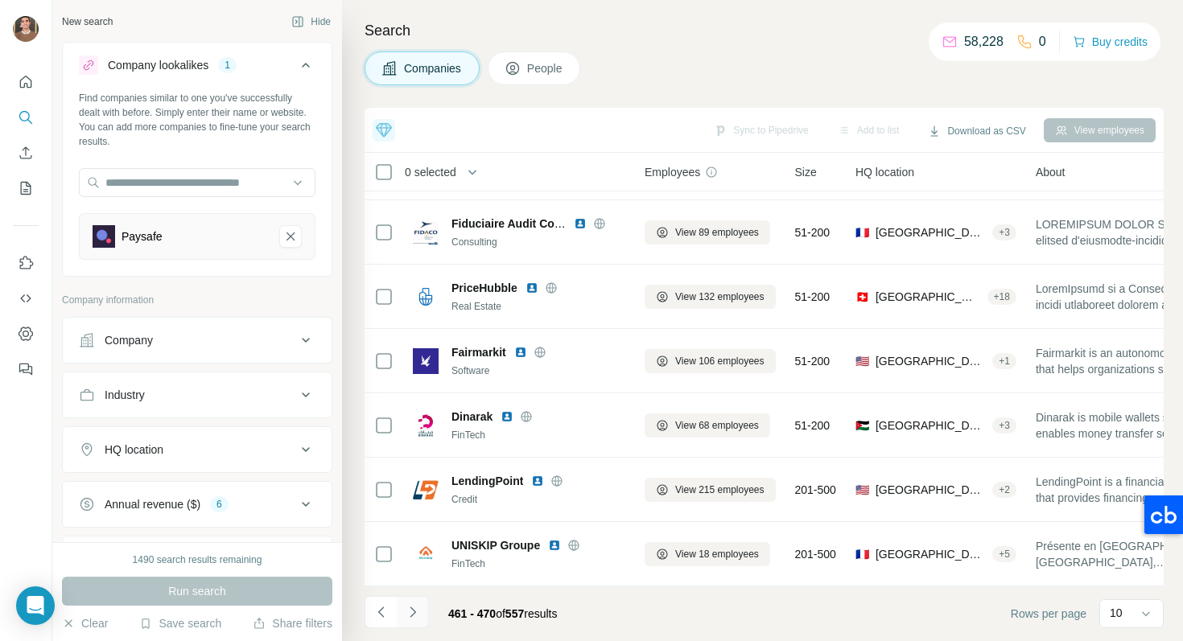
click at [414, 611] on icon "Navigate to next page" at bounding box center [412, 612] width 6 height 10
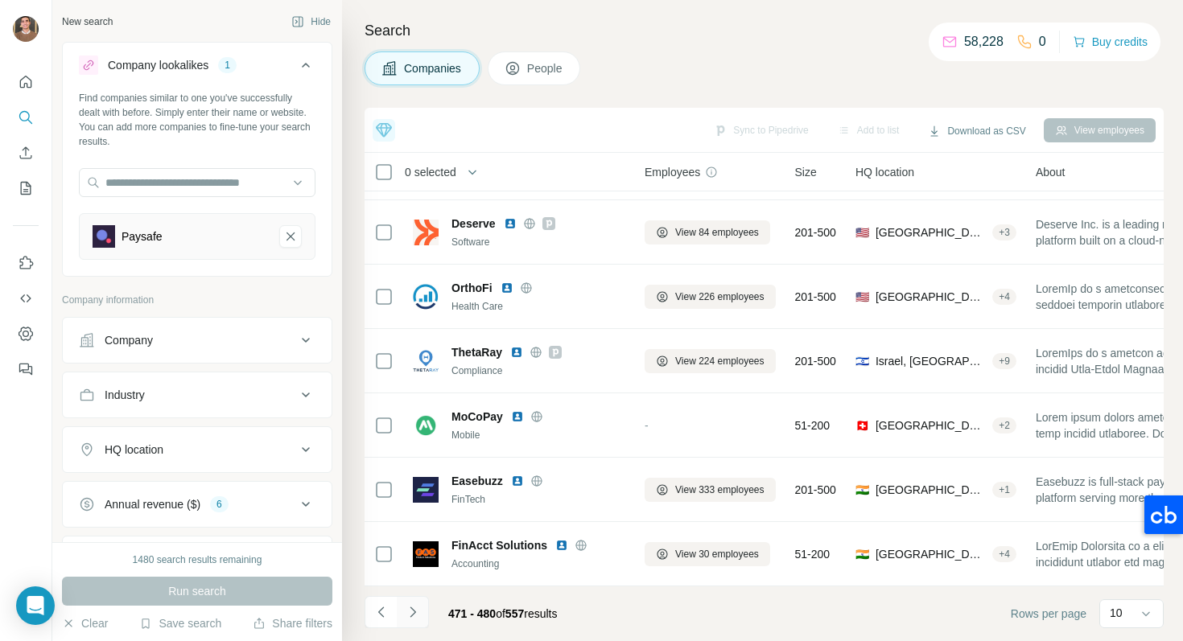
click at [409, 619] on icon "Navigate to next page" at bounding box center [413, 612] width 16 height 16
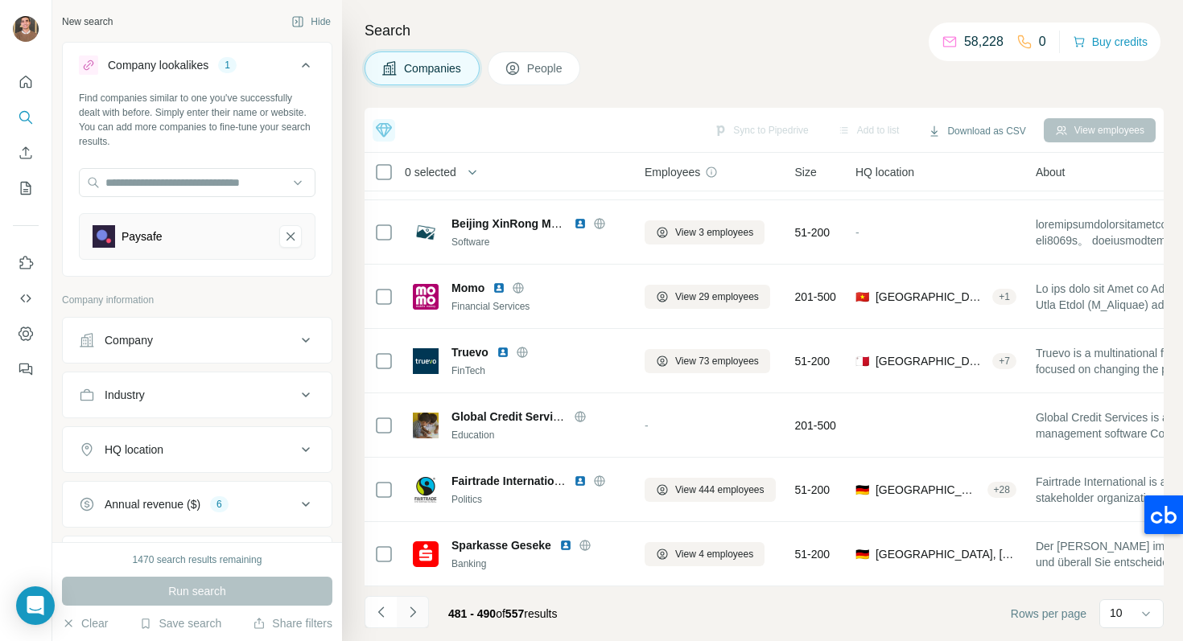
click at [412, 616] on icon "Navigate to next page" at bounding box center [413, 612] width 16 height 16
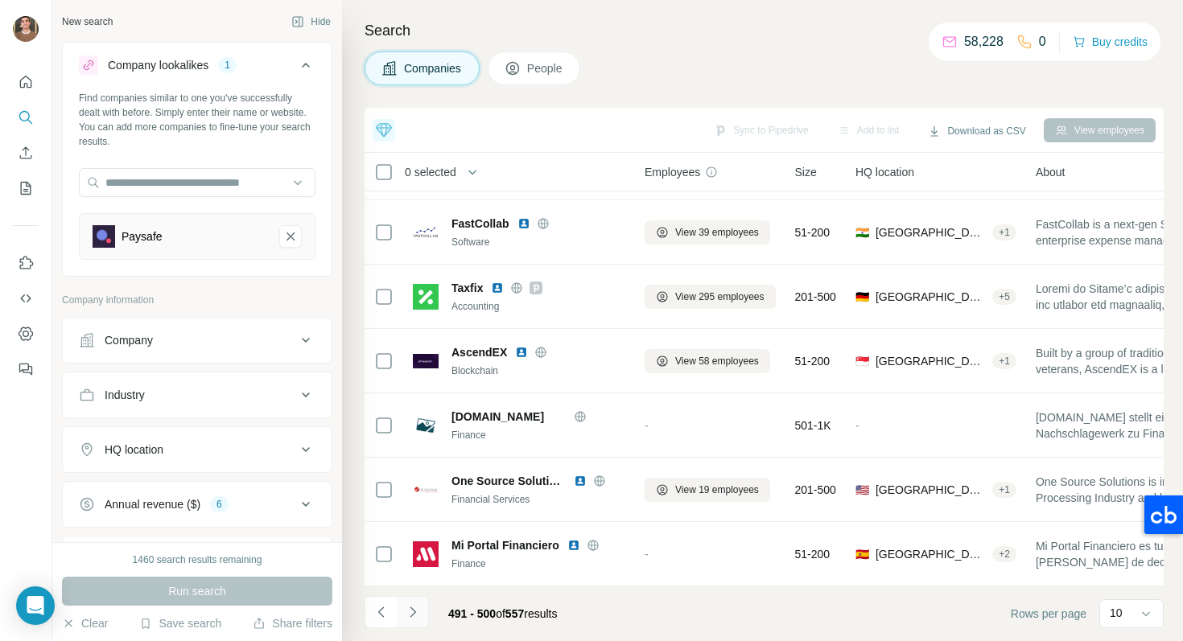
click at [419, 610] on icon "Navigate to next page" at bounding box center [413, 612] width 16 height 16
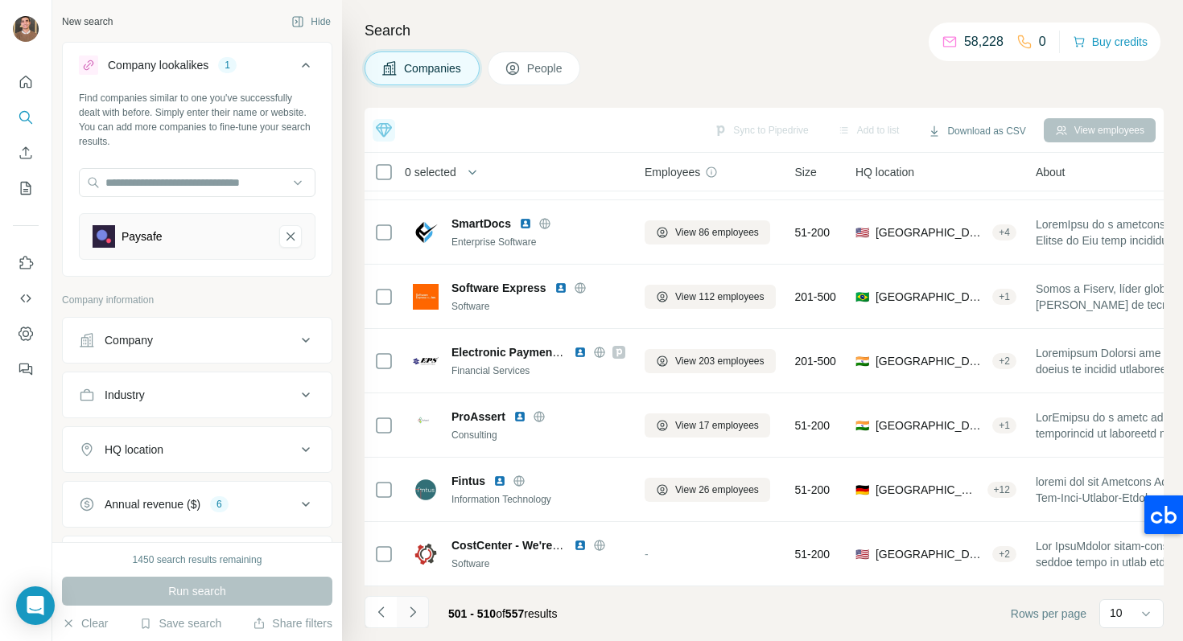
click at [405, 601] on button "Navigate to next page" at bounding box center [413, 612] width 32 height 32
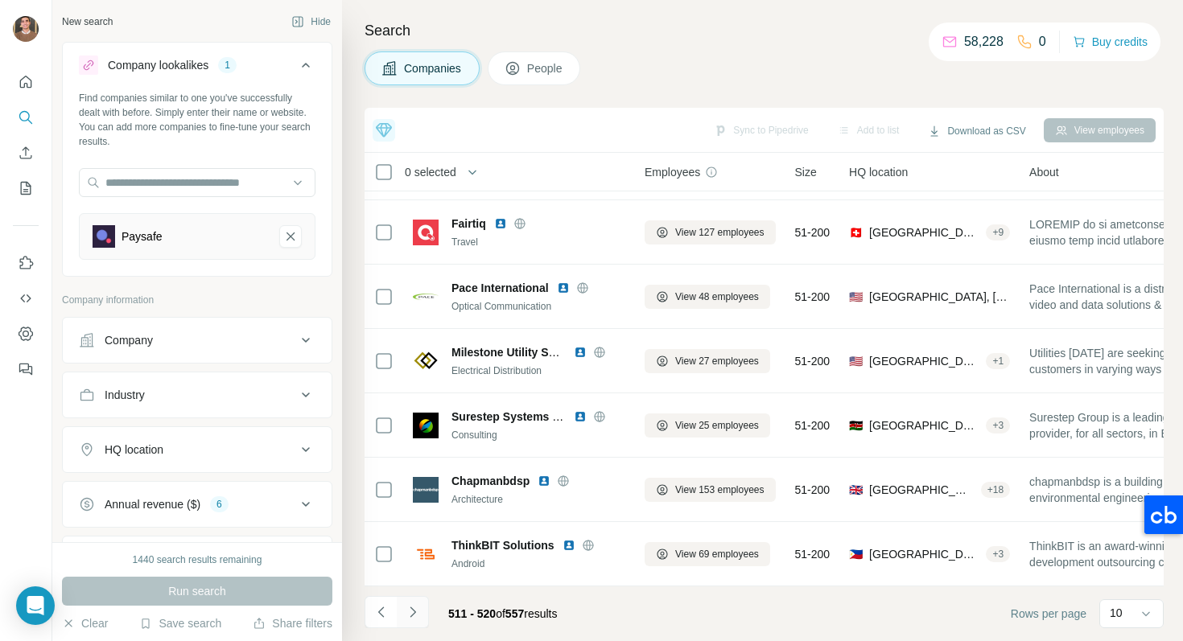
click at [405, 611] on icon "Navigate to next page" at bounding box center [413, 612] width 16 height 16
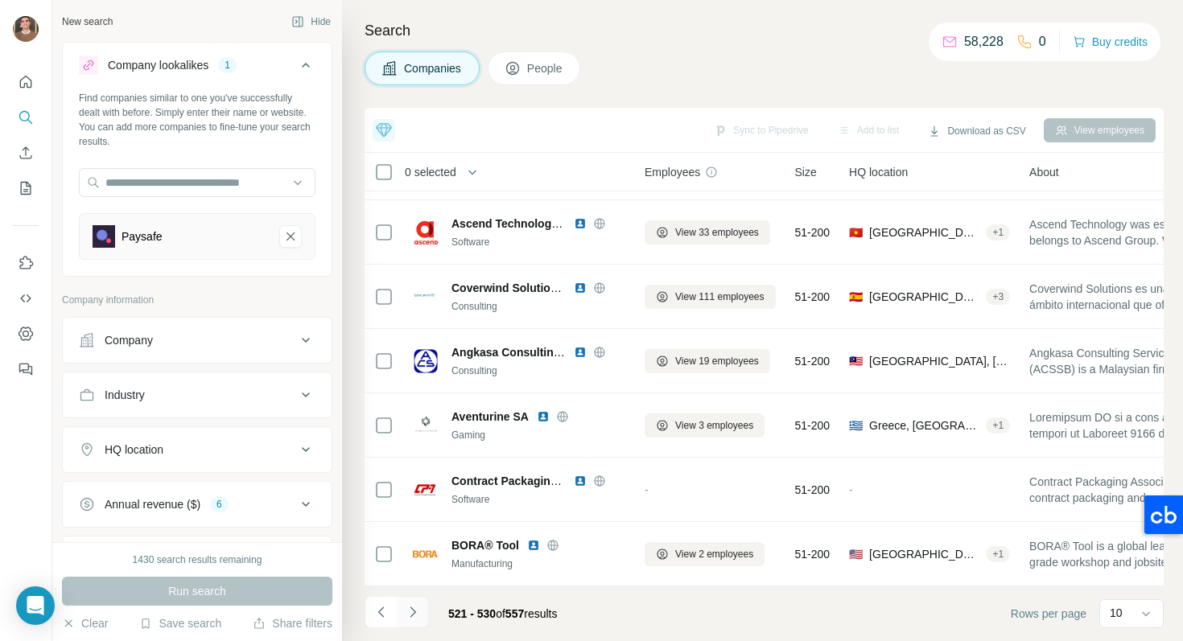
click at [411, 603] on button "Navigate to next page" at bounding box center [413, 612] width 32 height 32
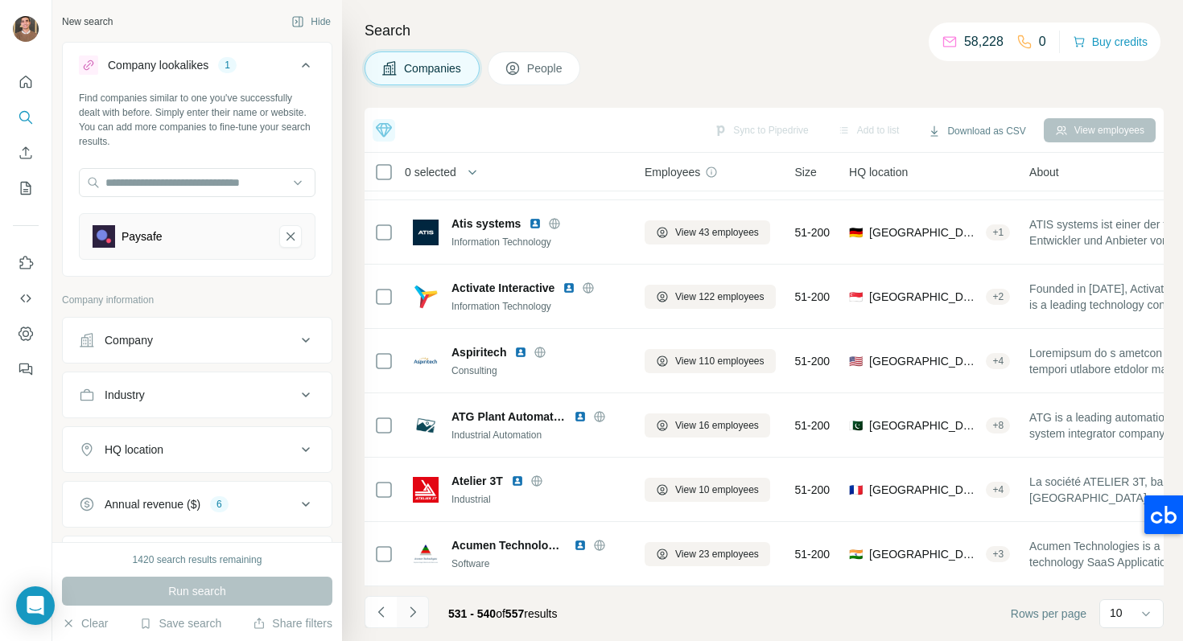
click at [416, 611] on icon "Navigate to next page" at bounding box center [413, 612] width 16 height 16
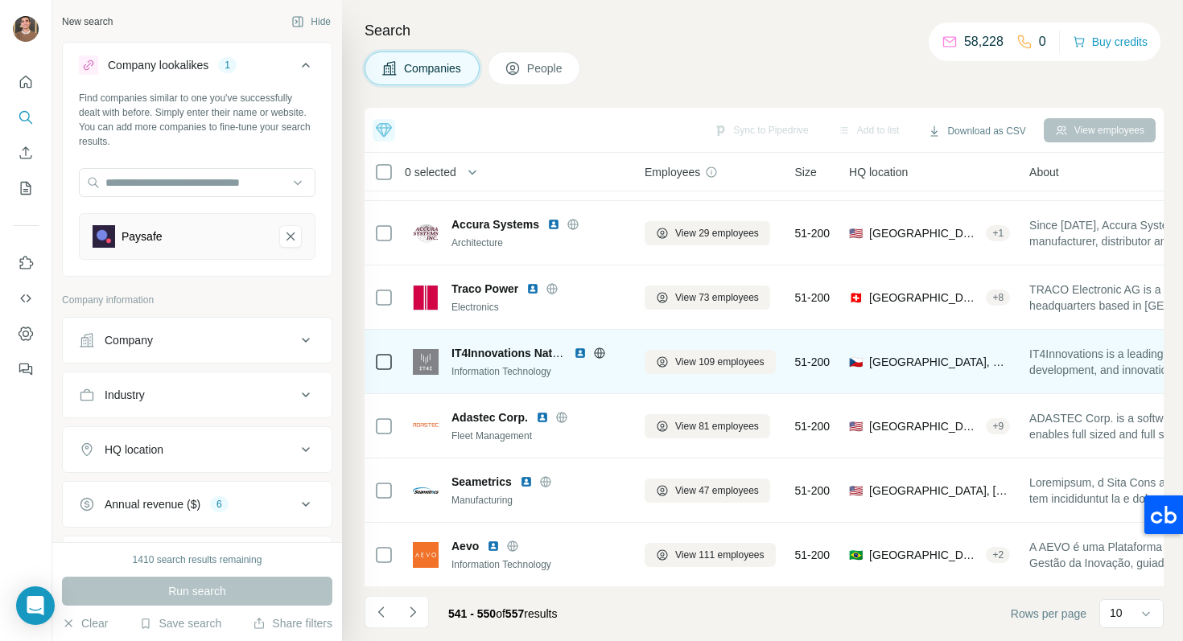
scroll to position [0, 0]
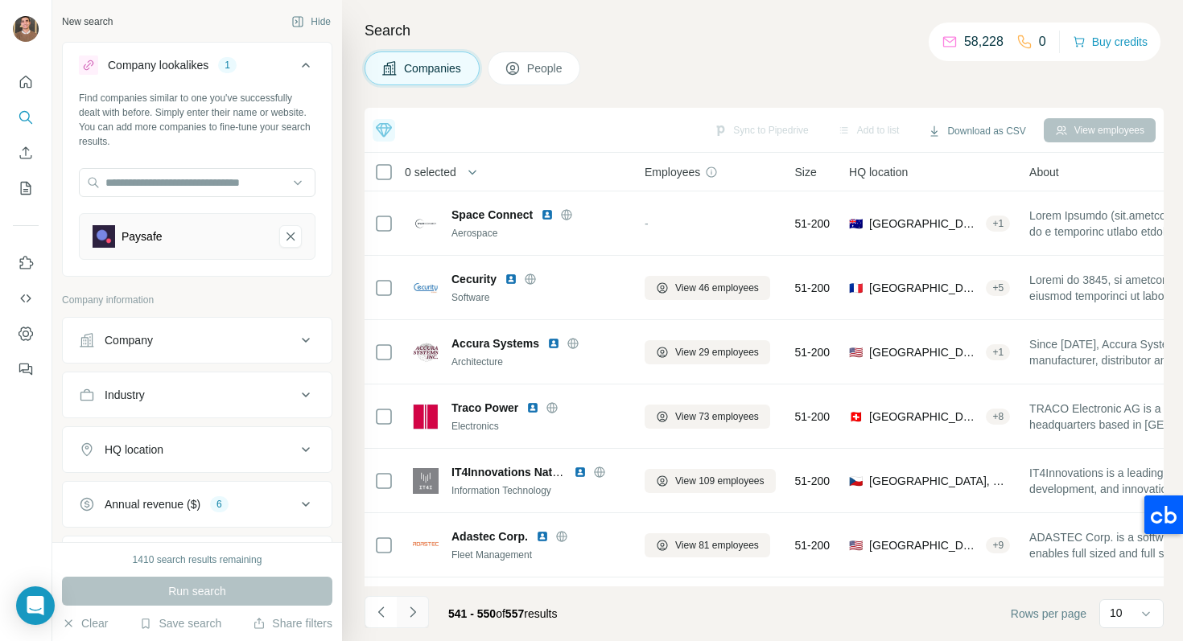
click at [409, 619] on icon "Navigate to next page" at bounding box center [413, 612] width 16 height 16
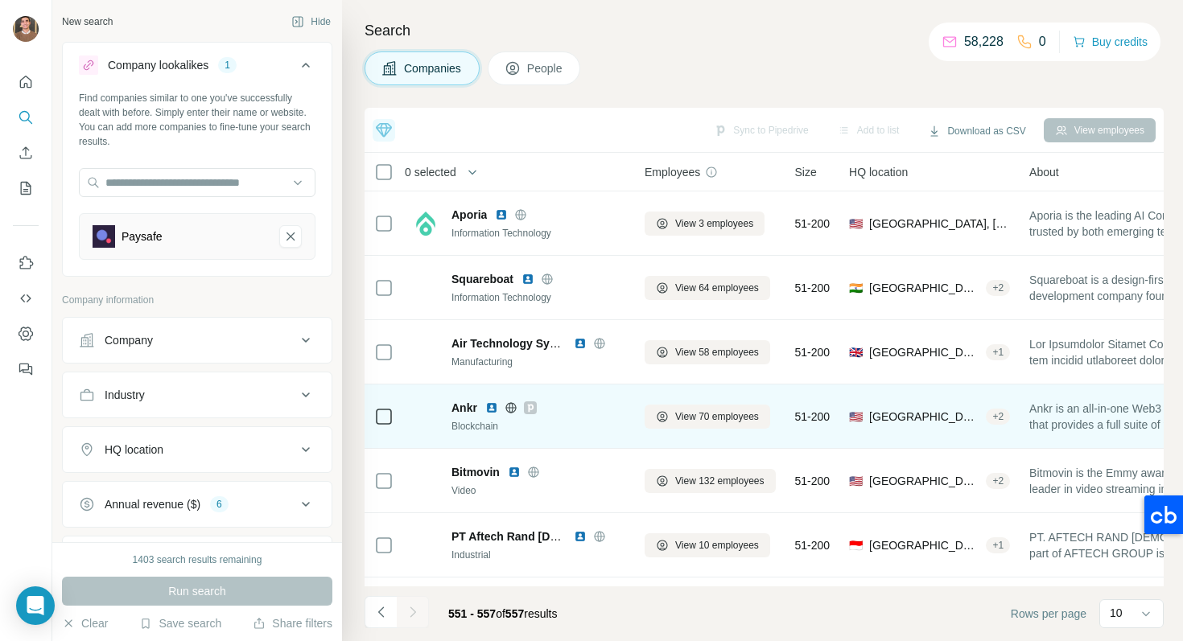
scroll to position [56, 0]
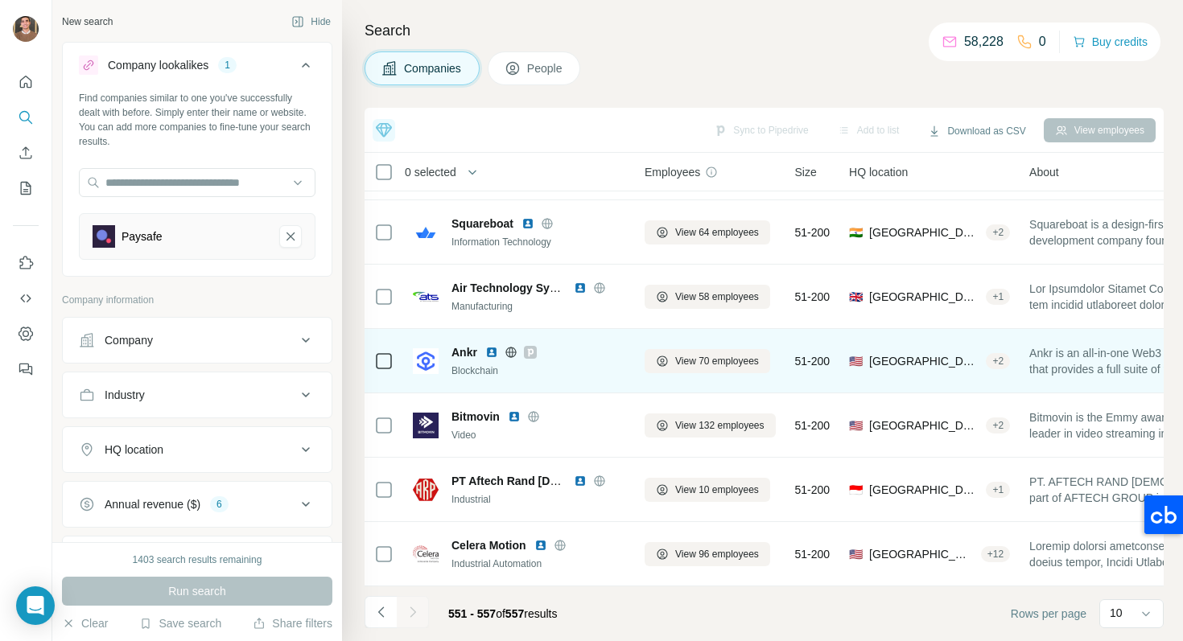
click at [490, 356] on img at bounding box center [491, 352] width 13 height 13
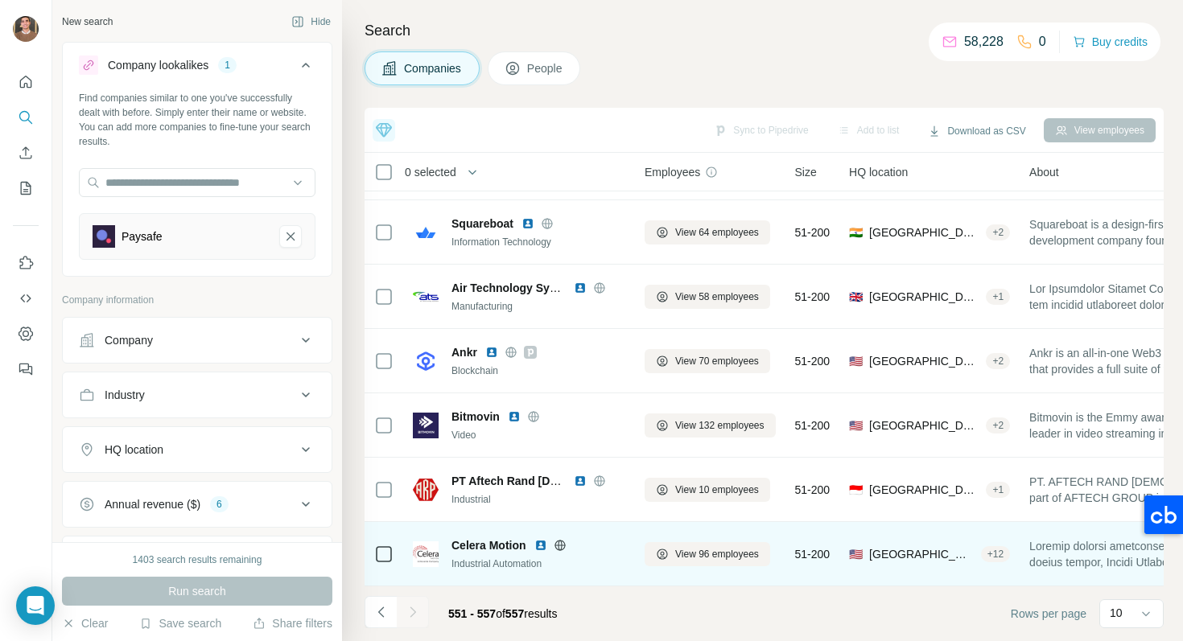
scroll to position [0, 0]
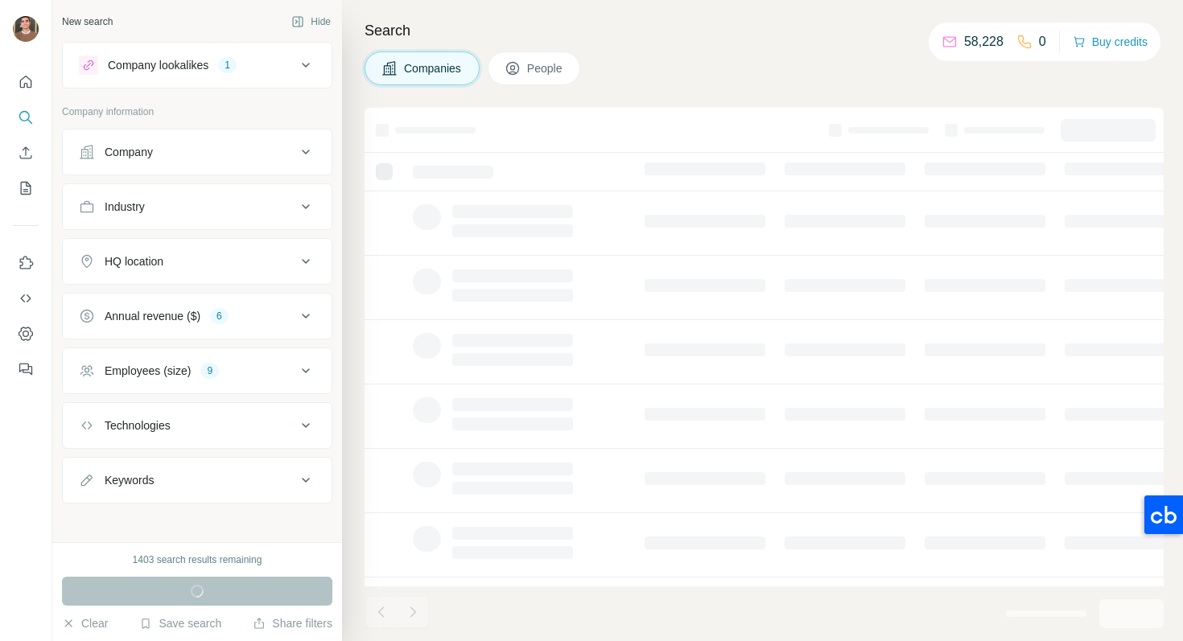
click at [298, 67] on icon at bounding box center [305, 65] width 19 height 19
